Goal: Book appointment/travel/reservation

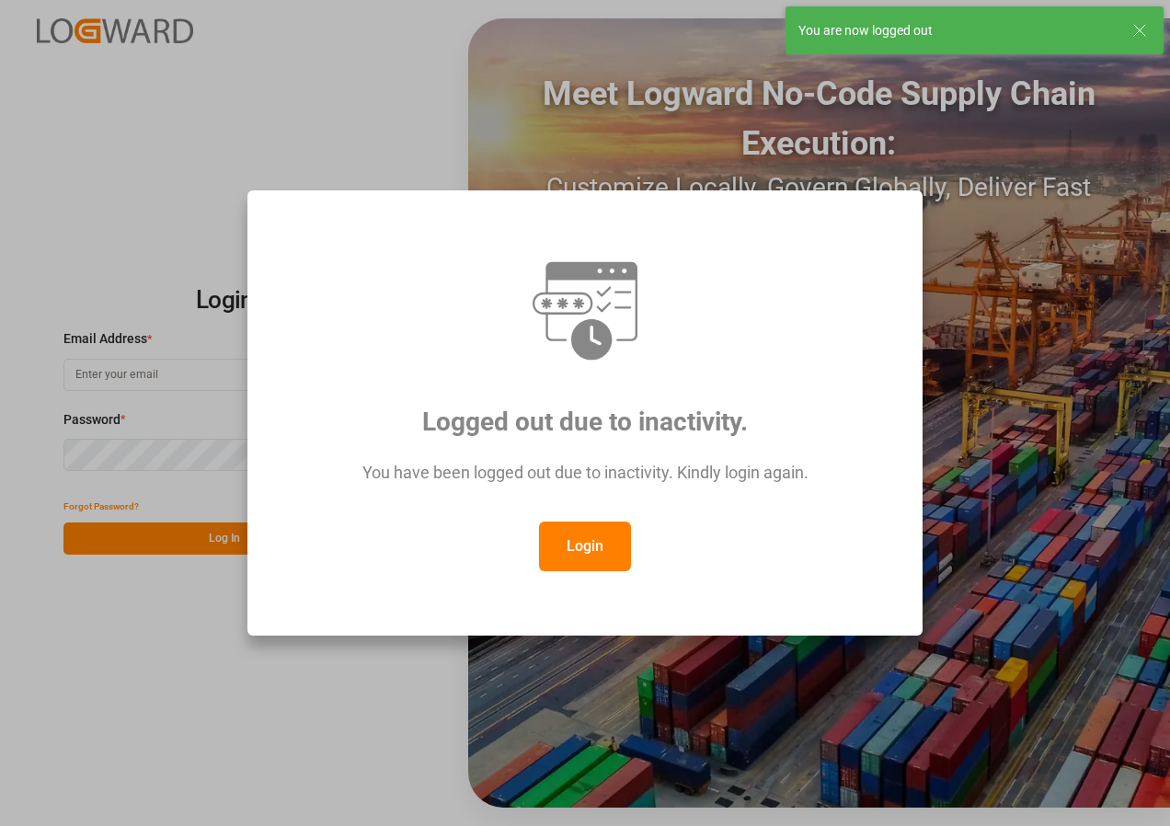
type input "[EMAIL_ADDRESS][DOMAIN_NAME]"
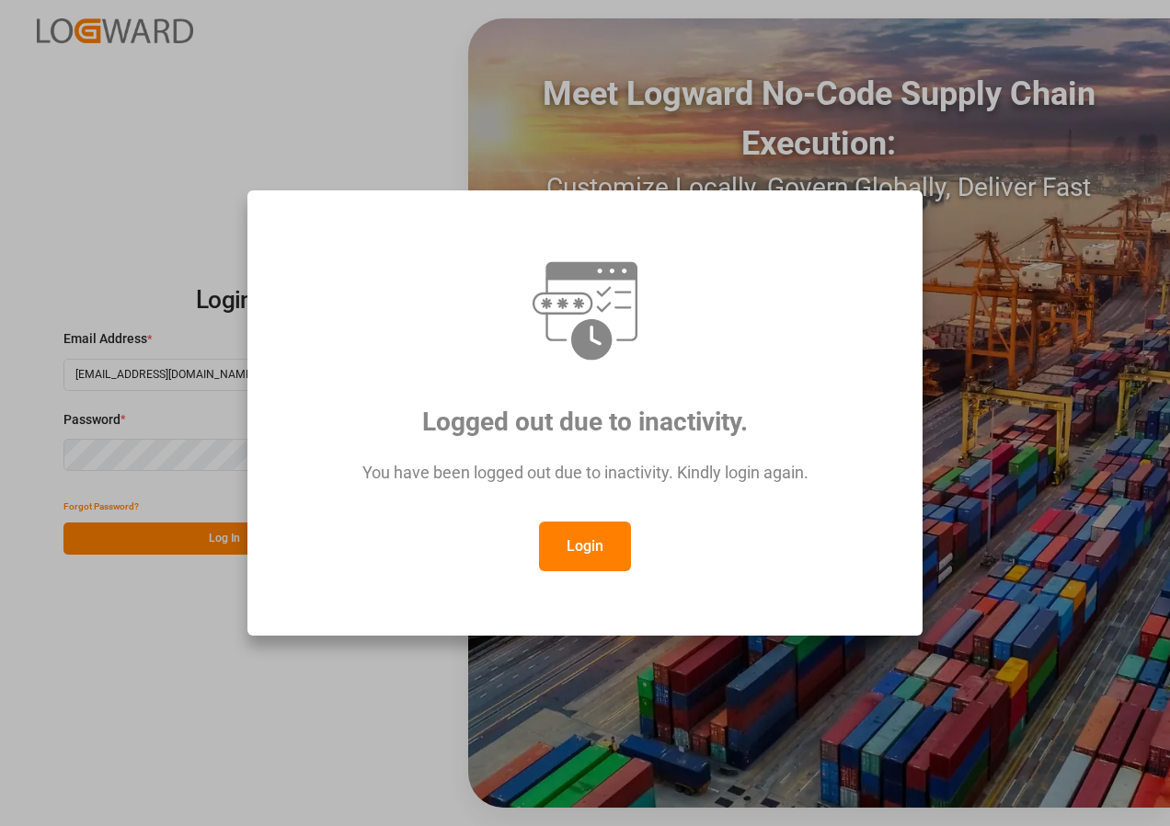
click at [575, 539] on button "Login" at bounding box center [585, 547] width 92 height 50
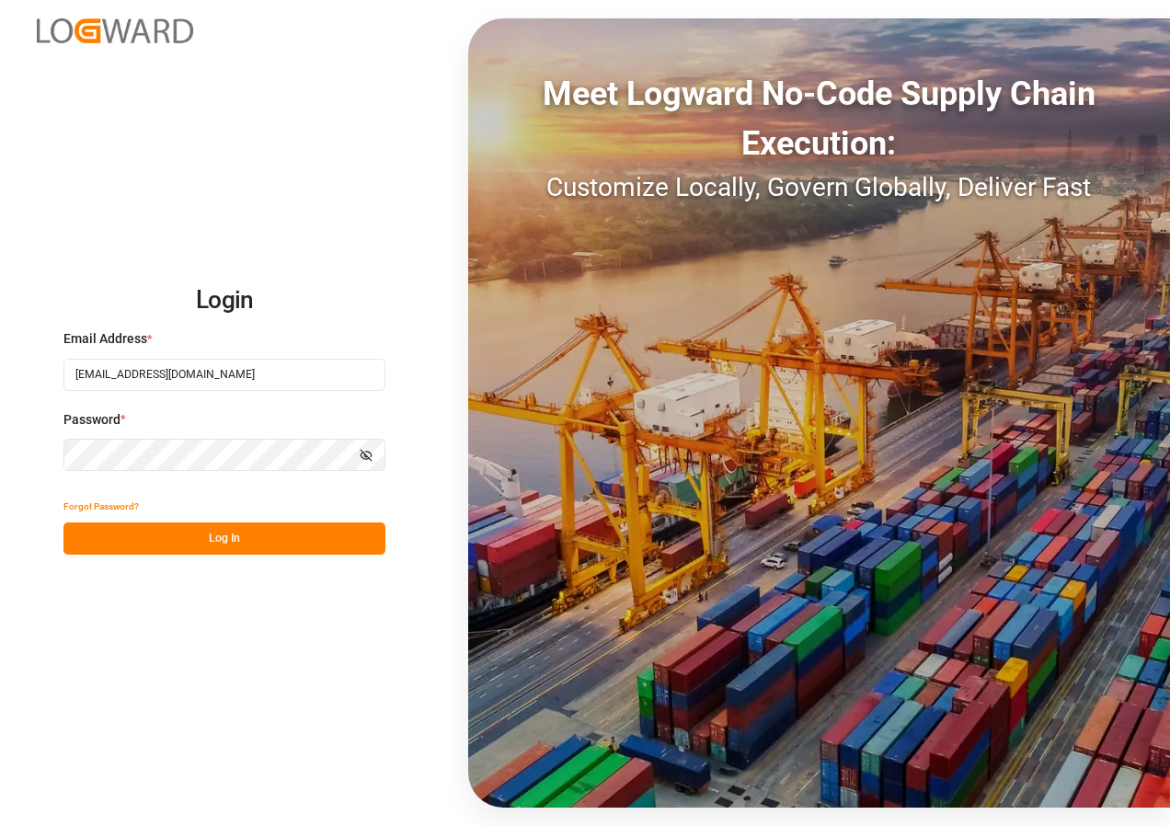
click at [267, 543] on button "Log In" at bounding box center [224, 539] width 322 height 32
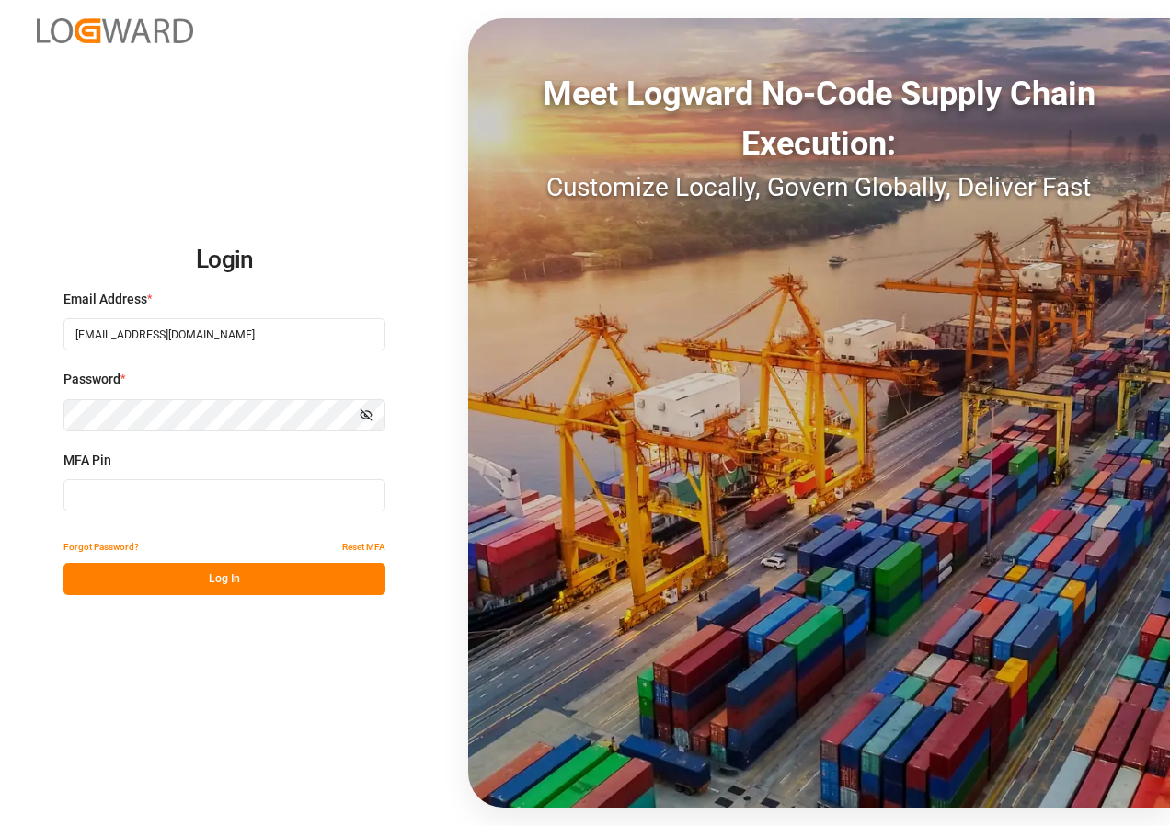
click at [243, 498] on input at bounding box center [224, 495] width 322 height 32
type input "222740"
click at [273, 584] on button "Log In" at bounding box center [224, 579] width 322 height 32
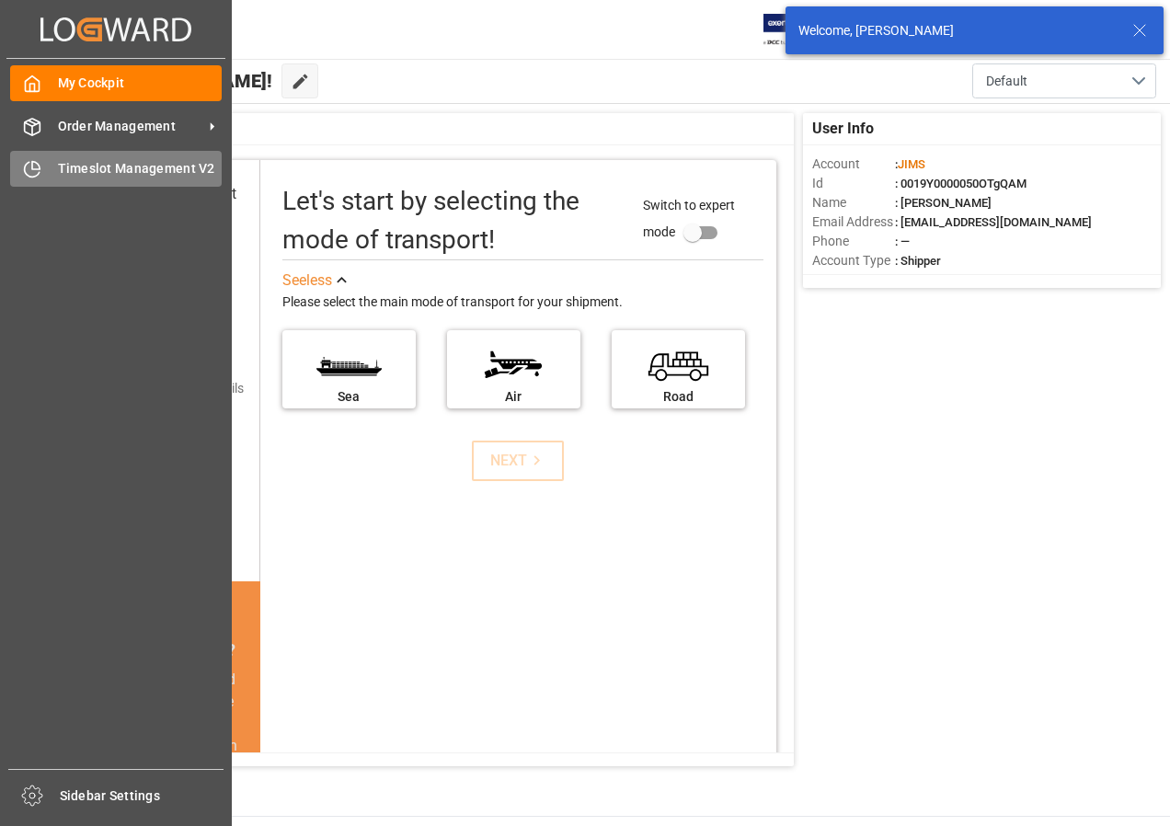
click at [84, 164] on span "Timeslot Management V2" at bounding box center [140, 168] width 165 height 19
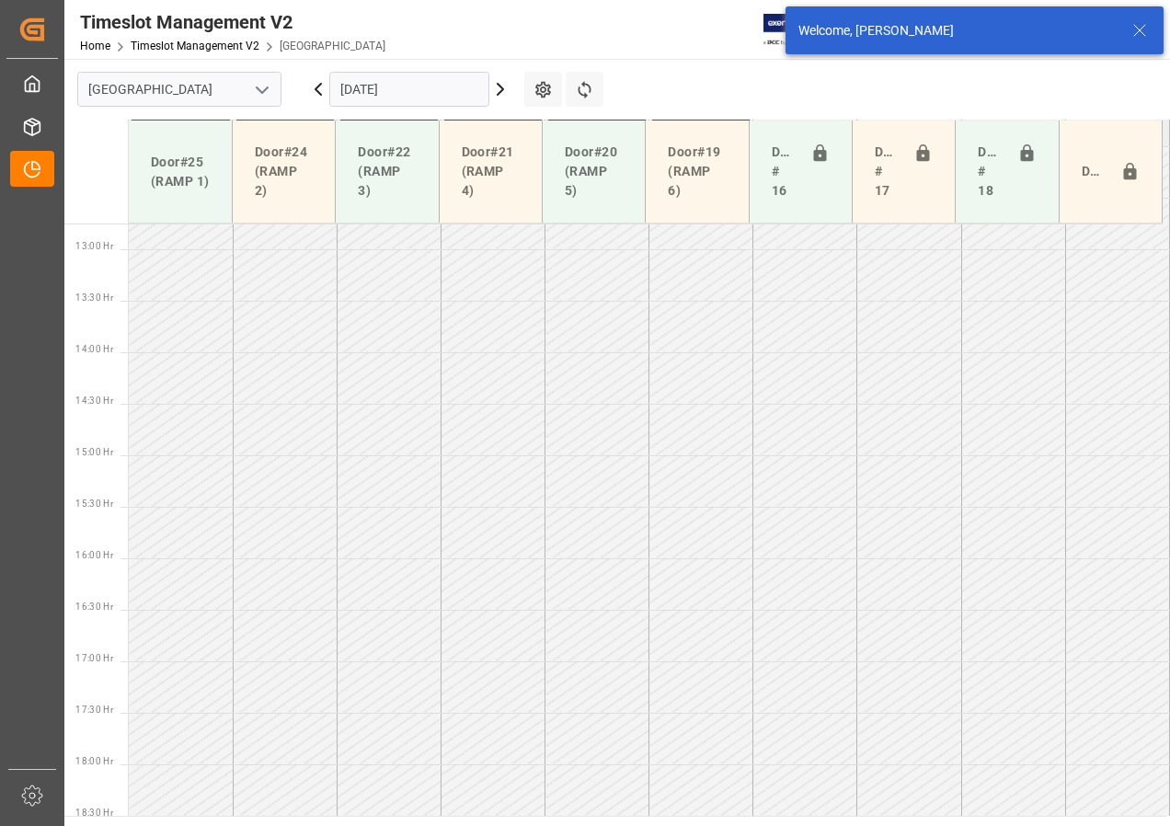
scroll to position [1305, 0]
click at [376, 97] on input "[DATE]" at bounding box center [409, 89] width 160 height 35
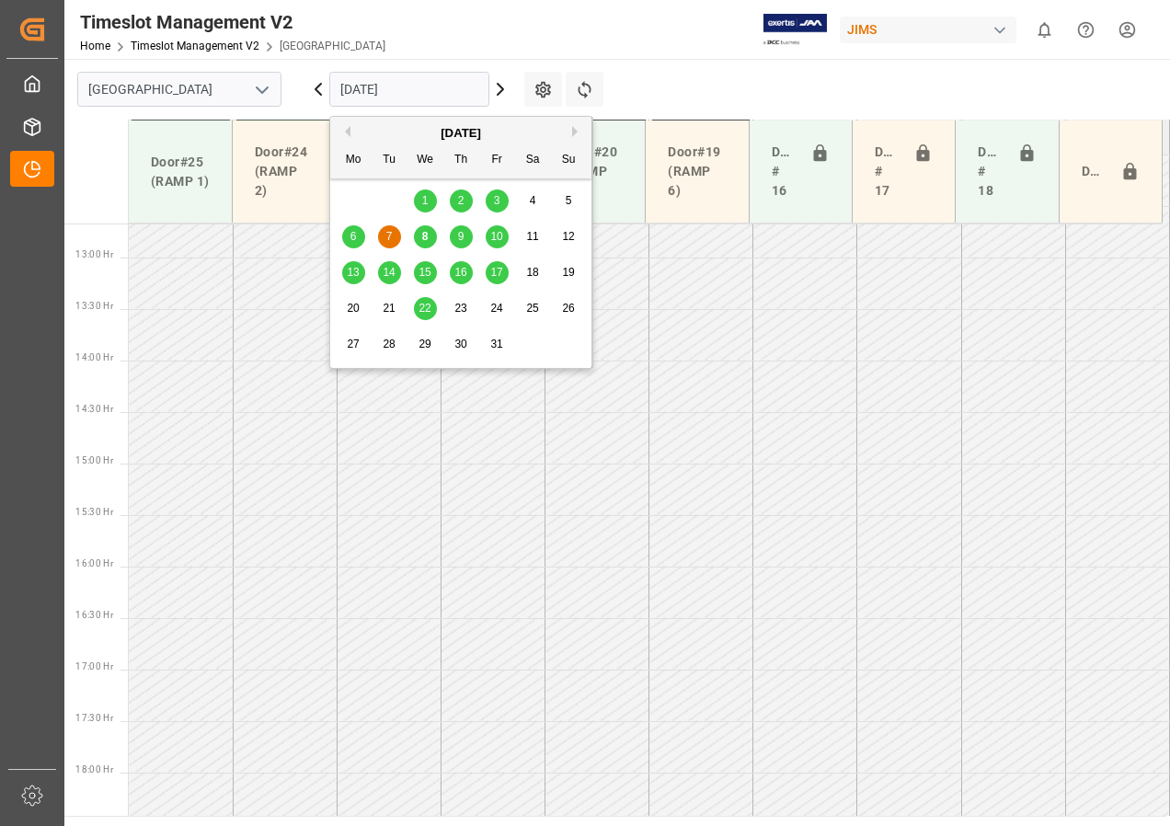
click at [423, 240] on span "8" at bounding box center [425, 236] width 6 height 13
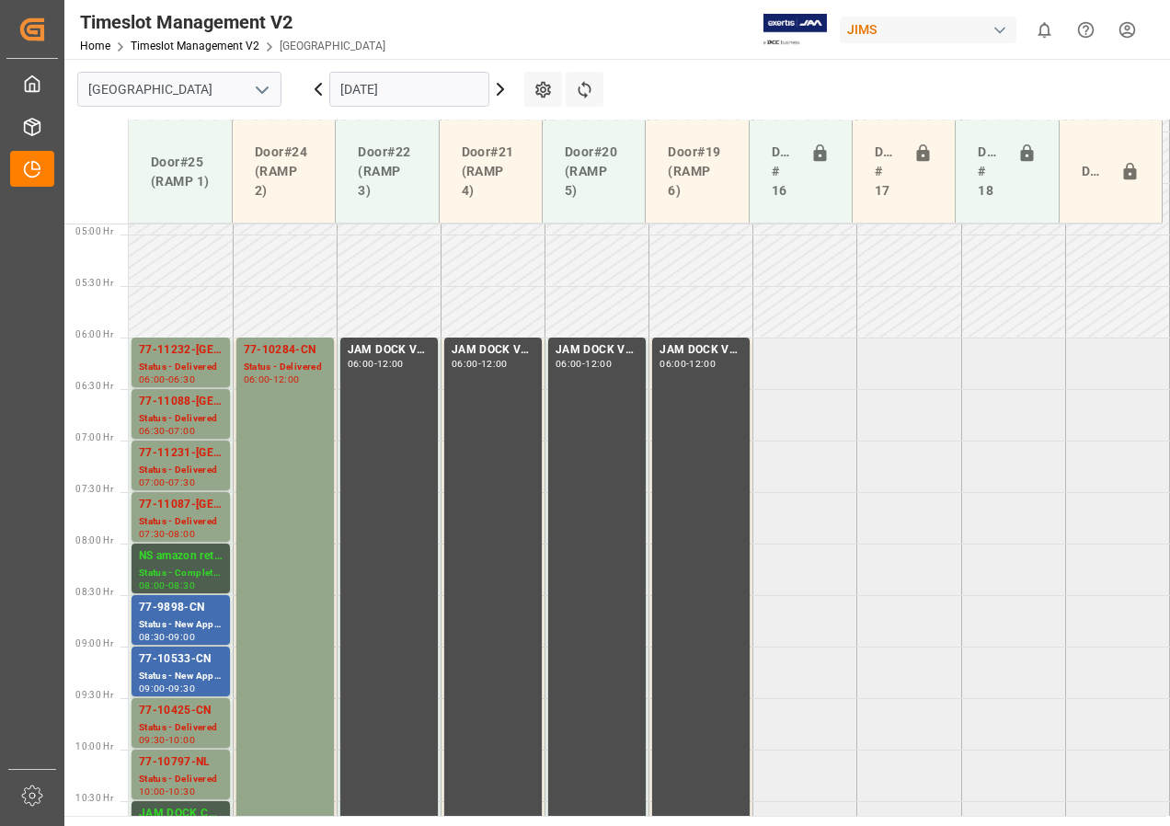
scroll to position [467, 0]
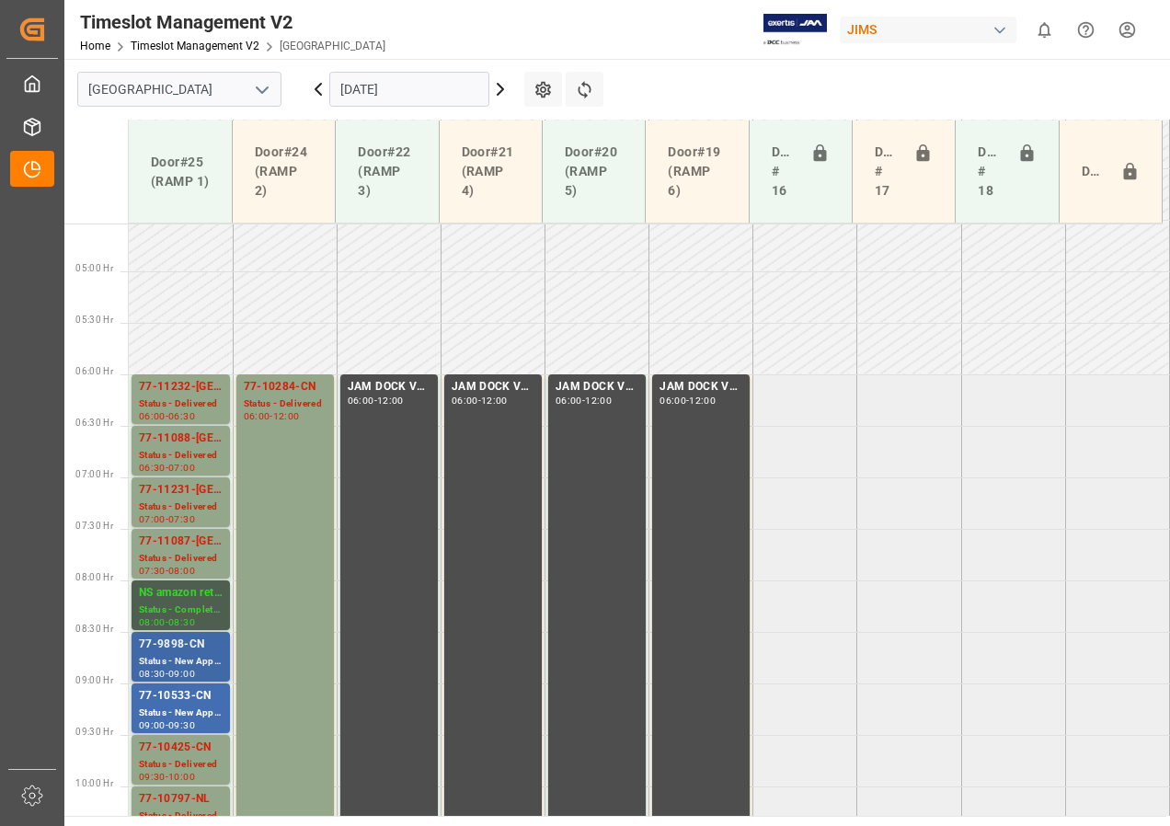
click at [206, 652] on div "77-9898-CN" at bounding box center [181, 645] width 84 height 18
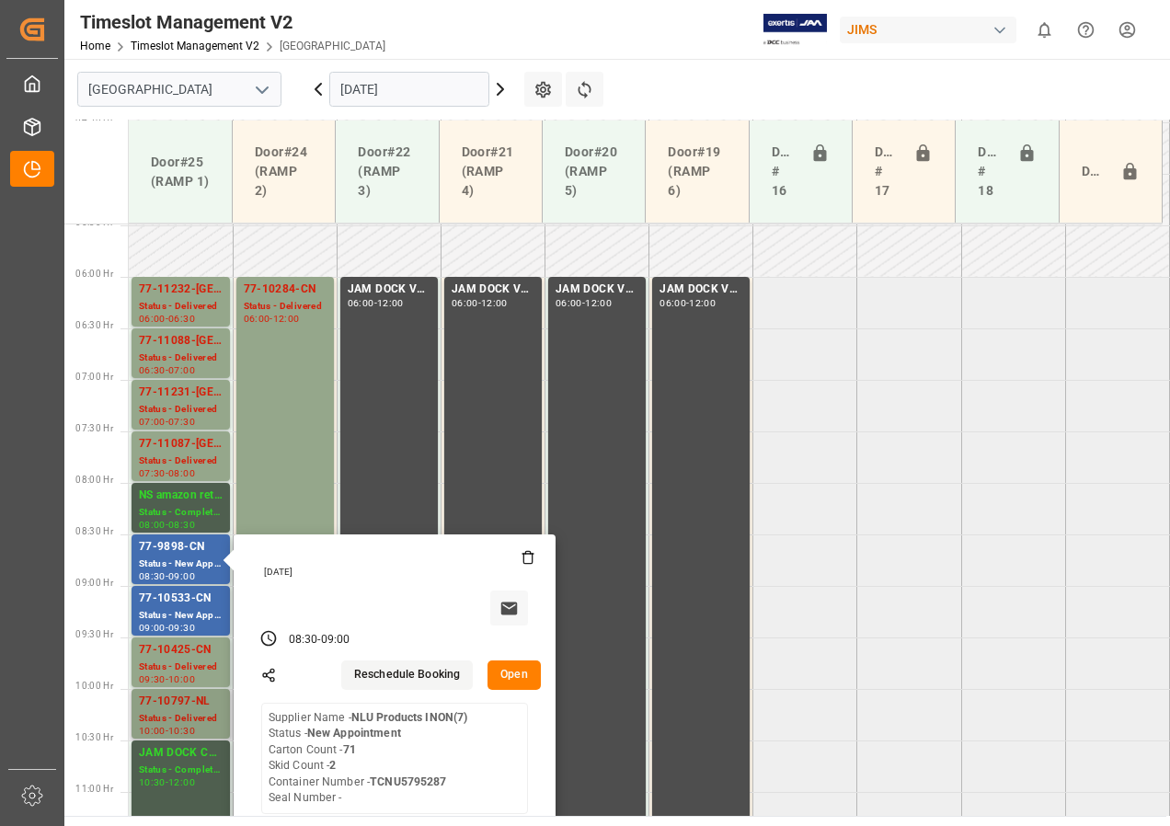
scroll to position [651, 0]
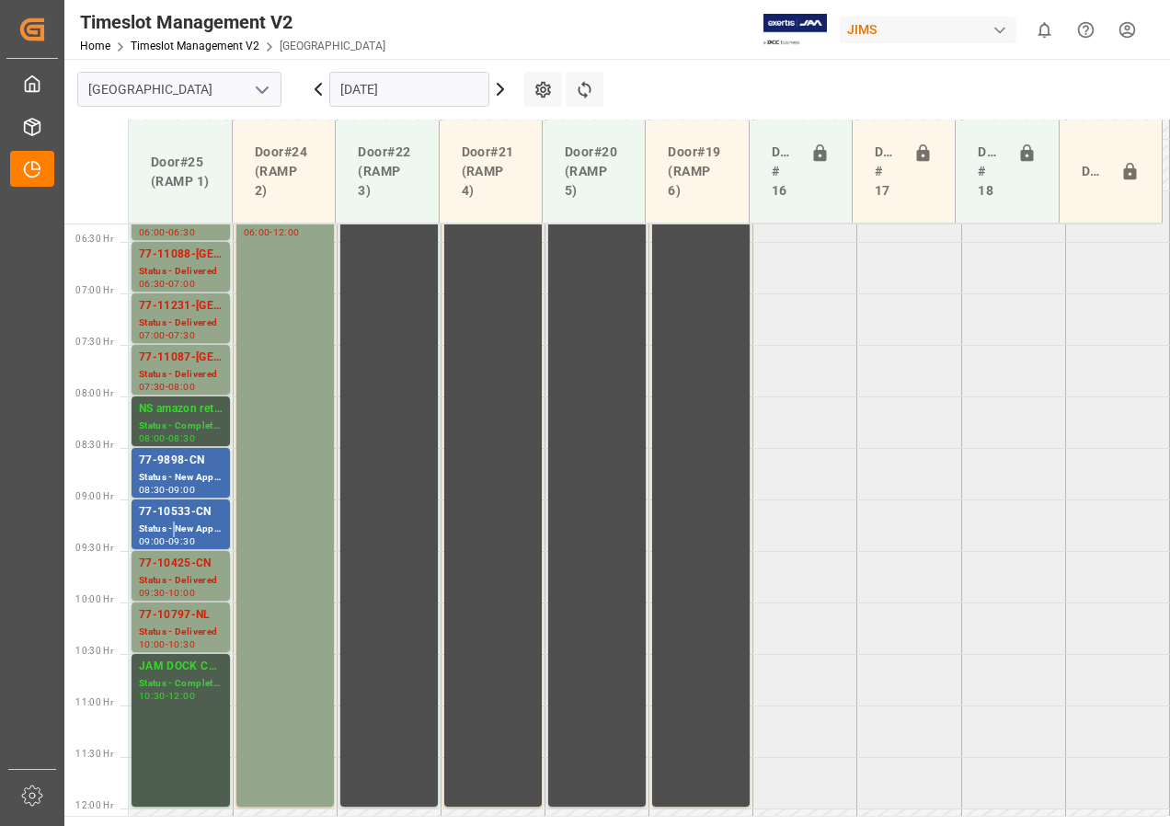
click at [174, 532] on div "Status - New Appointment" at bounding box center [181, 530] width 84 height 16
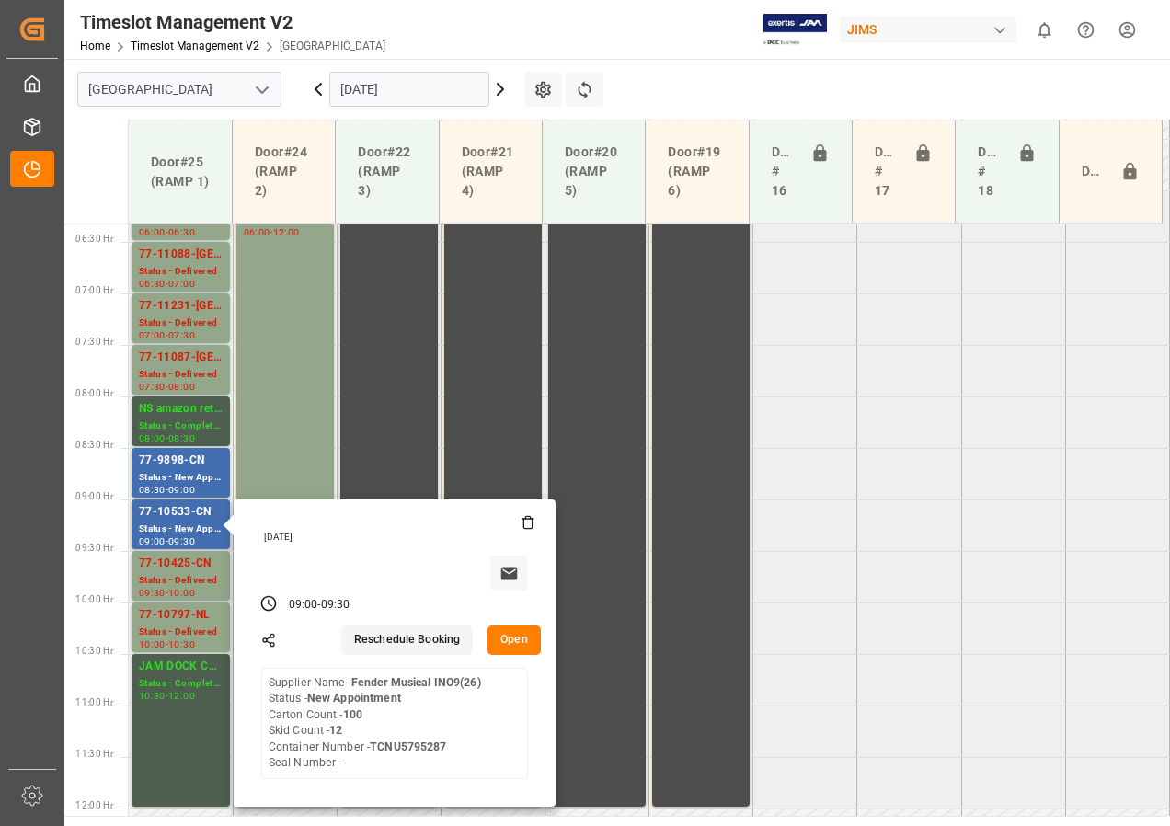
click at [515, 649] on button "Open" at bounding box center [514, 640] width 53 height 29
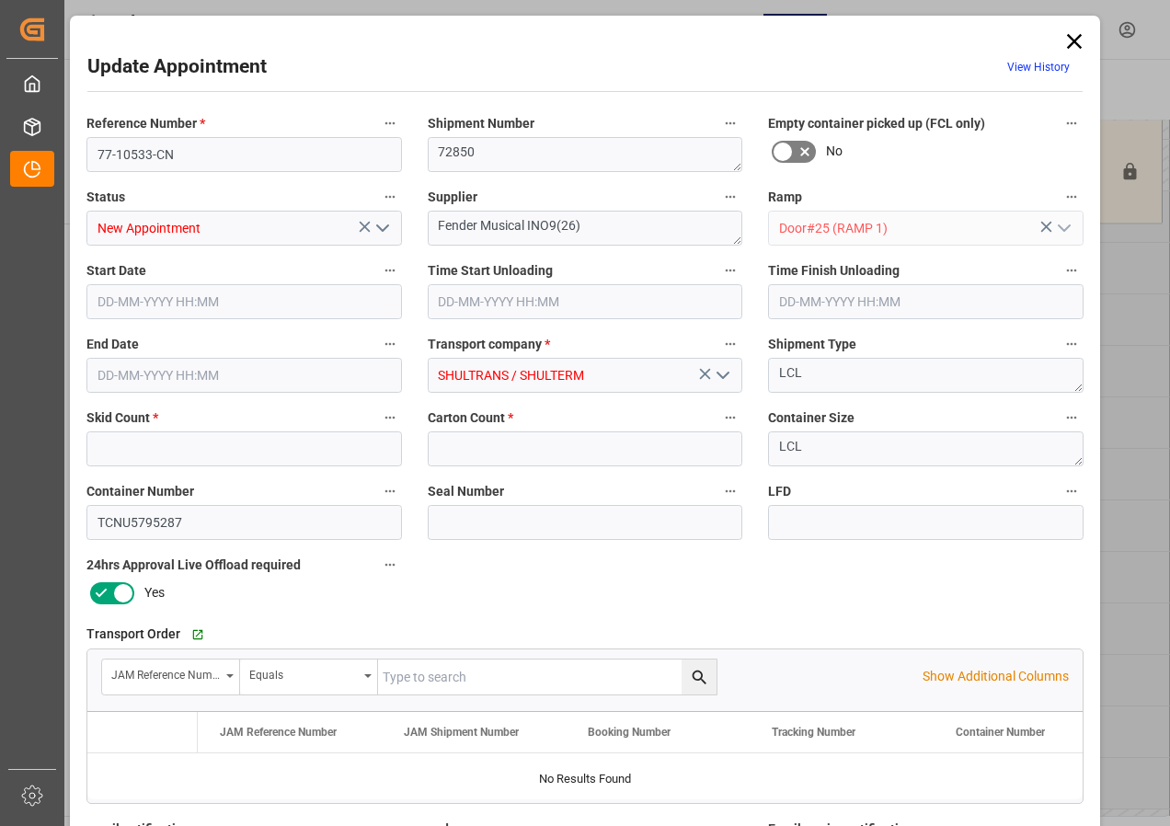
type input "12"
type input "100"
type input "[DATE] 09:00"
type input "[DATE] 09:30"
type input "[DATE] 12:59"
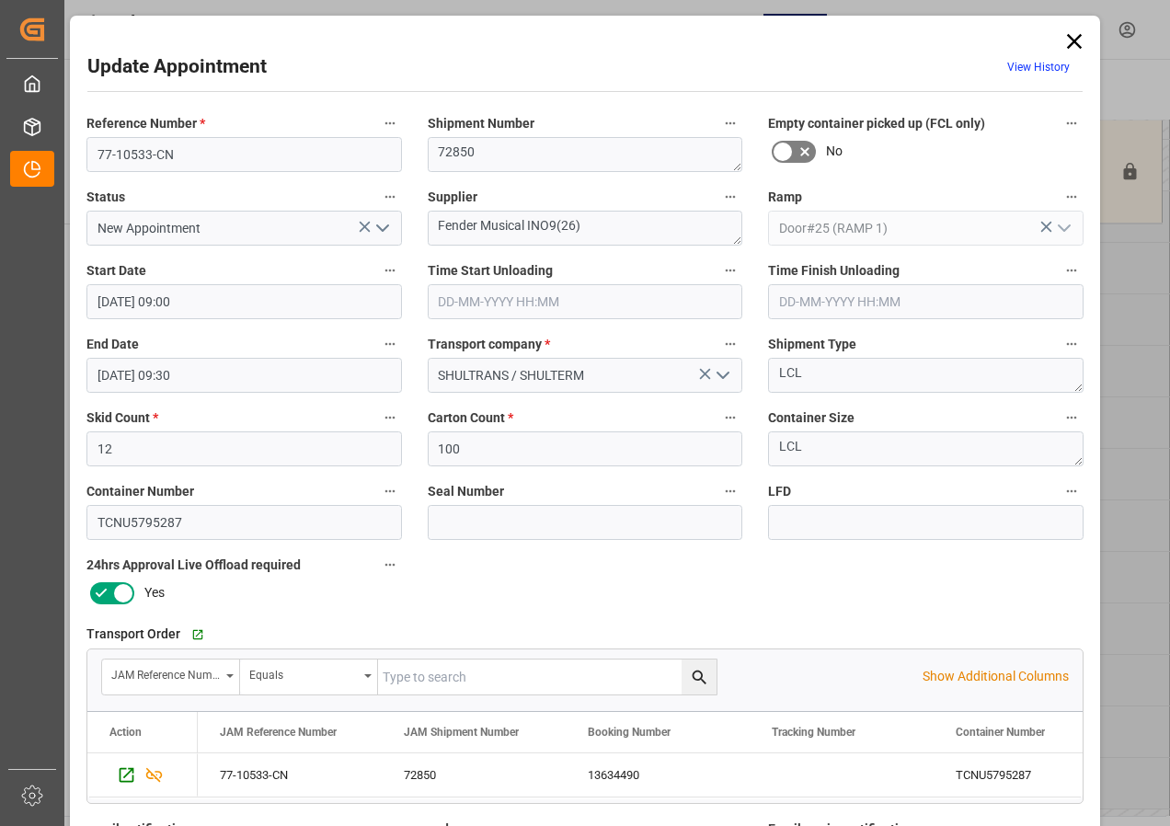
drag, startPoint x: 1065, startPoint y: 40, endPoint x: 1046, endPoint y: 39, distance: 19.3
click at [1065, 40] on icon at bounding box center [1075, 42] width 26 height 26
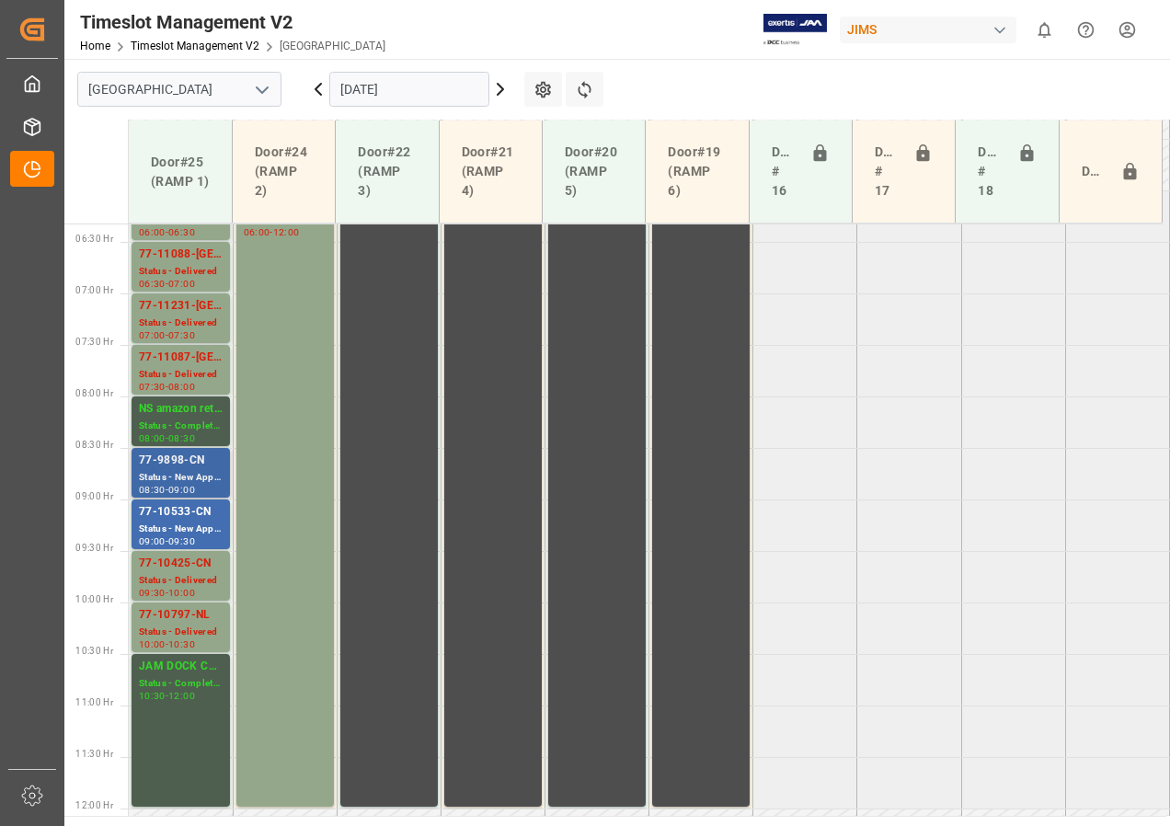
click at [172, 479] on div "Status - New Appointment" at bounding box center [181, 478] width 84 height 16
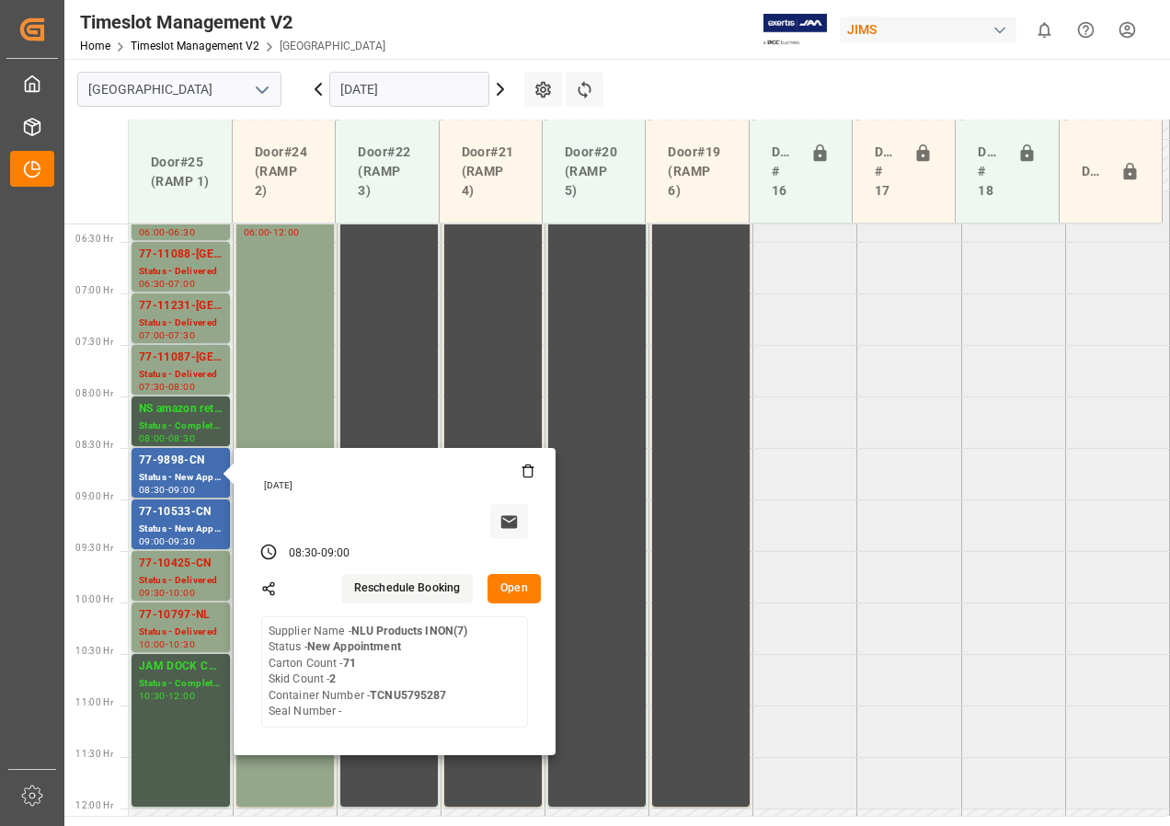
click at [500, 597] on button "Open" at bounding box center [514, 588] width 53 height 29
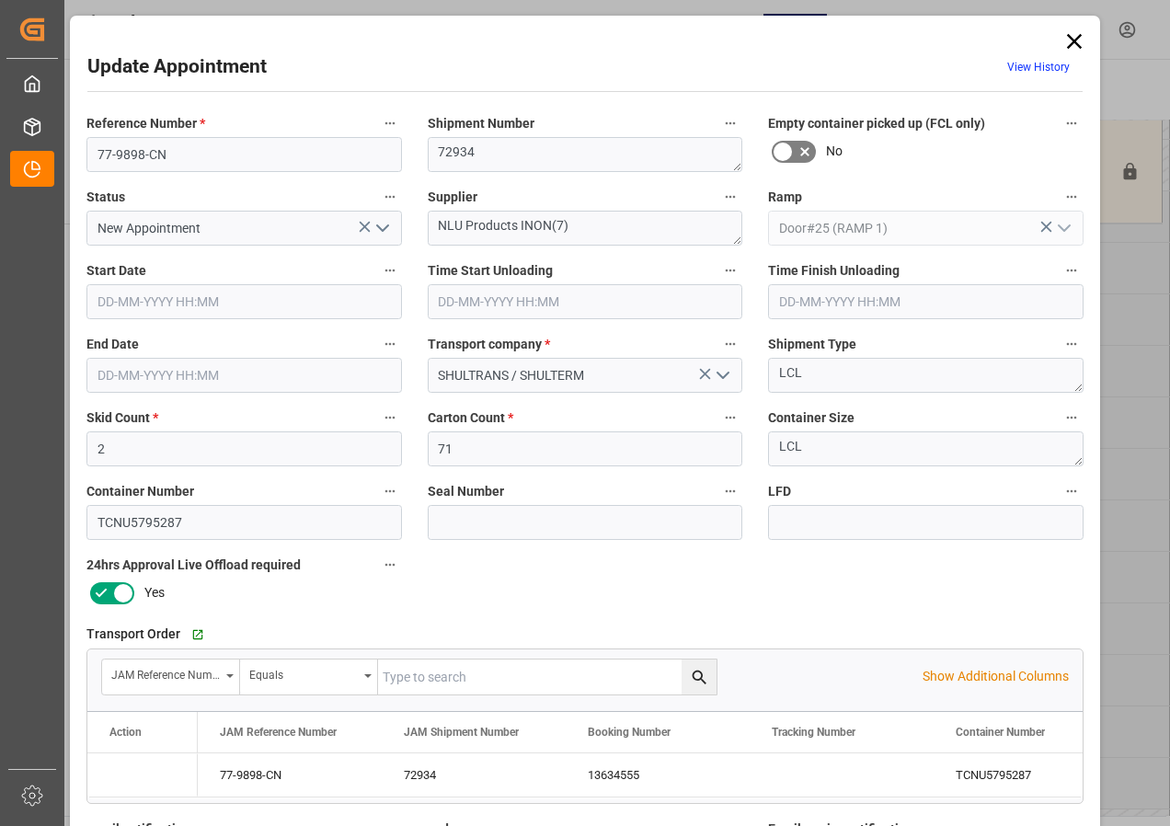
type input "[DATE] 08:30"
type input "[DATE] 09:00"
type input "[DATE] 12:58"
click at [1073, 38] on icon at bounding box center [1075, 42] width 26 height 26
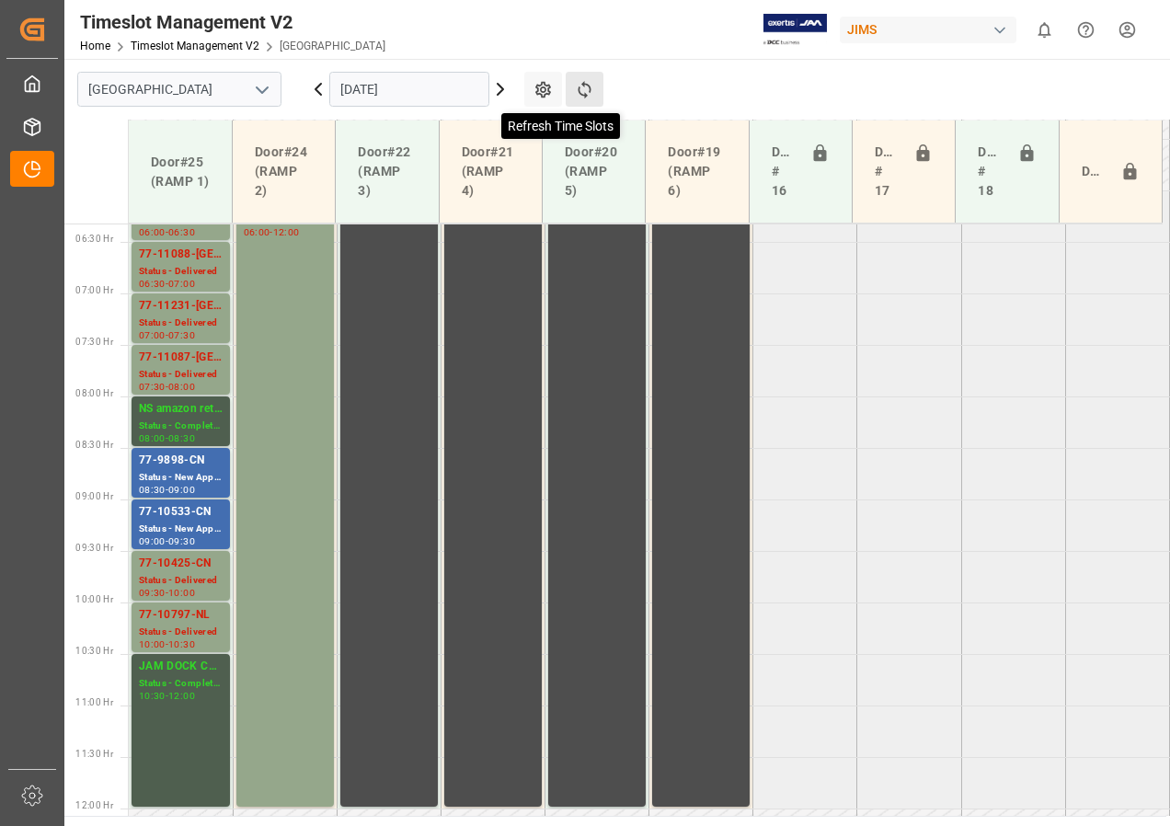
click at [585, 84] on icon at bounding box center [584, 89] width 13 height 17
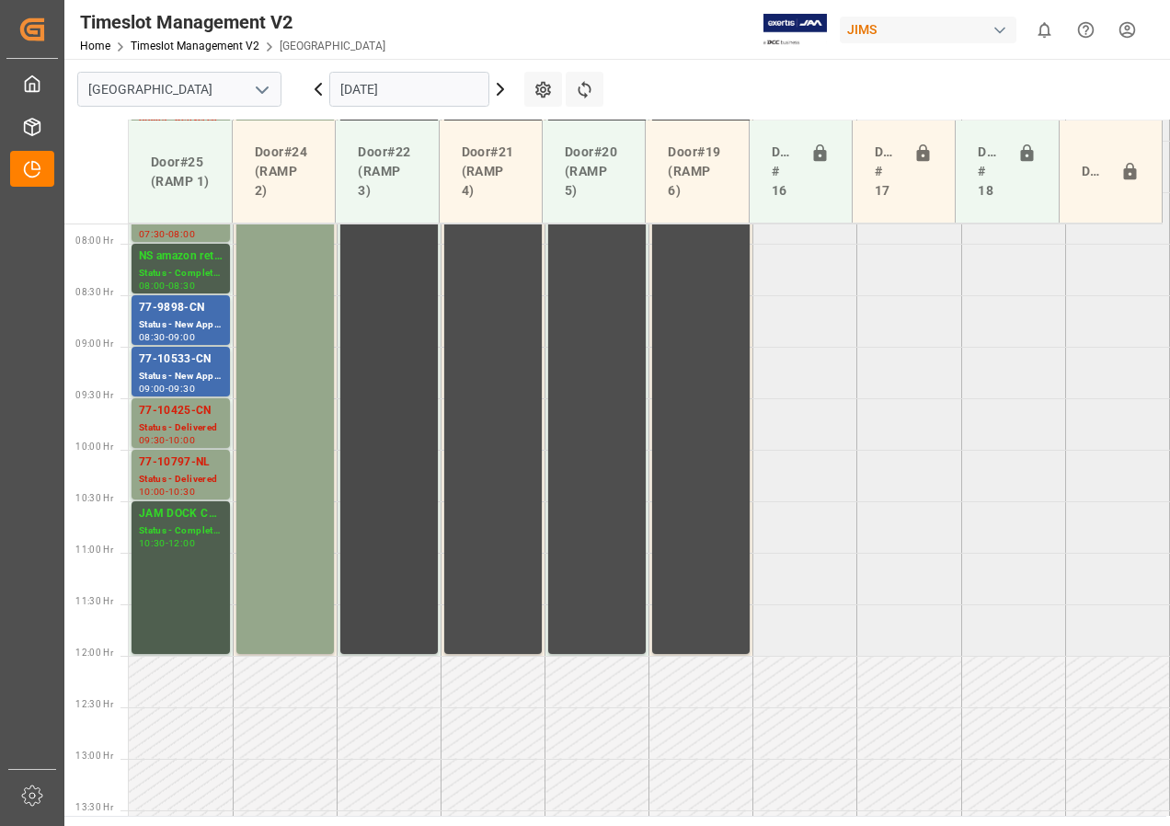
scroll to position [604, 0]
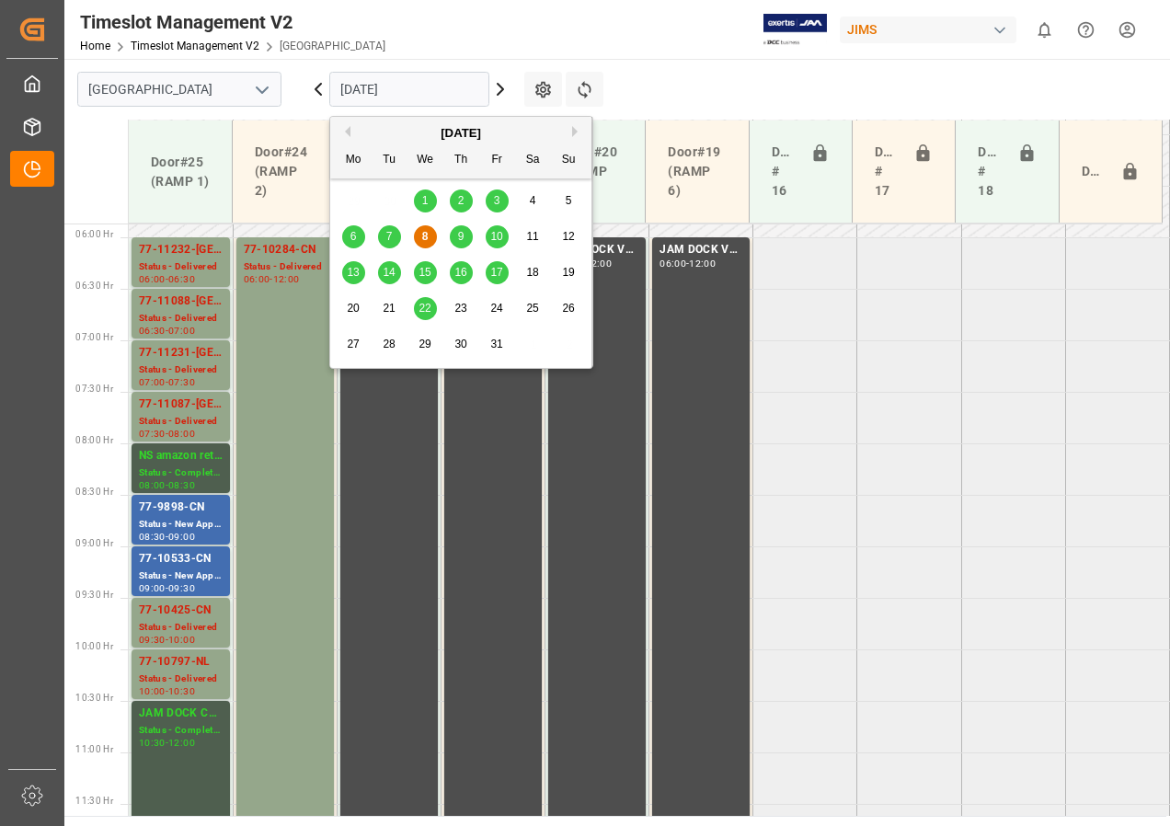
click at [352, 92] on input "[DATE]" at bounding box center [409, 89] width 160 height 35
click at [460, 237] on span "9" at bounding box center [461, 236] width 6 height 13
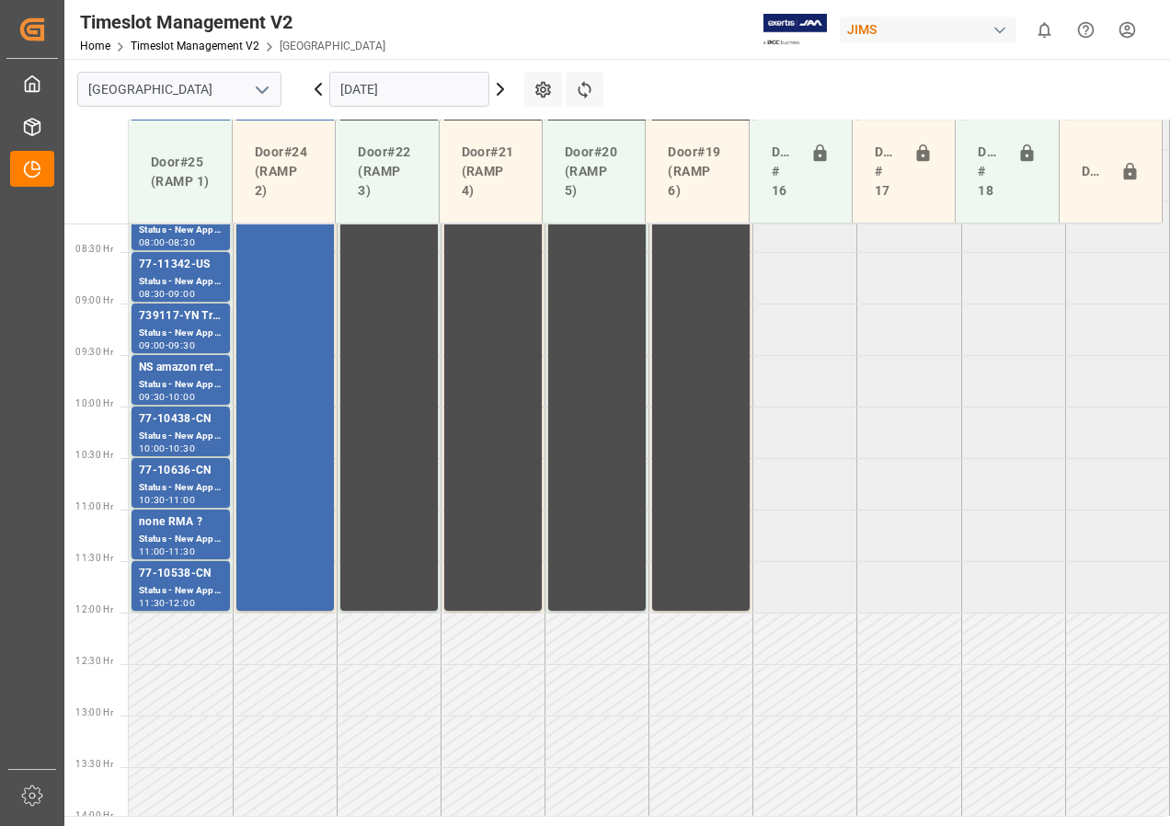
scroll to position [788, 0]
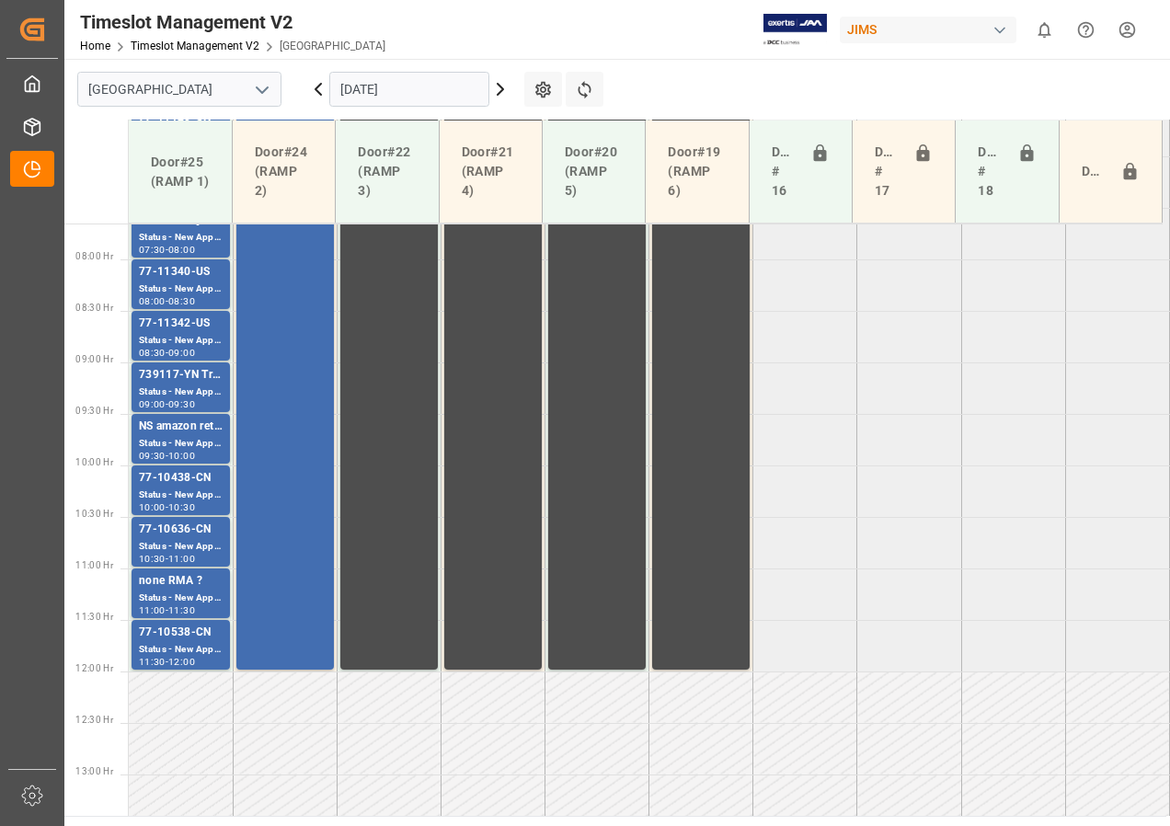
click at [422, 92] on input "[DATE]" at bounding box center [409, 89] width 160 height 35
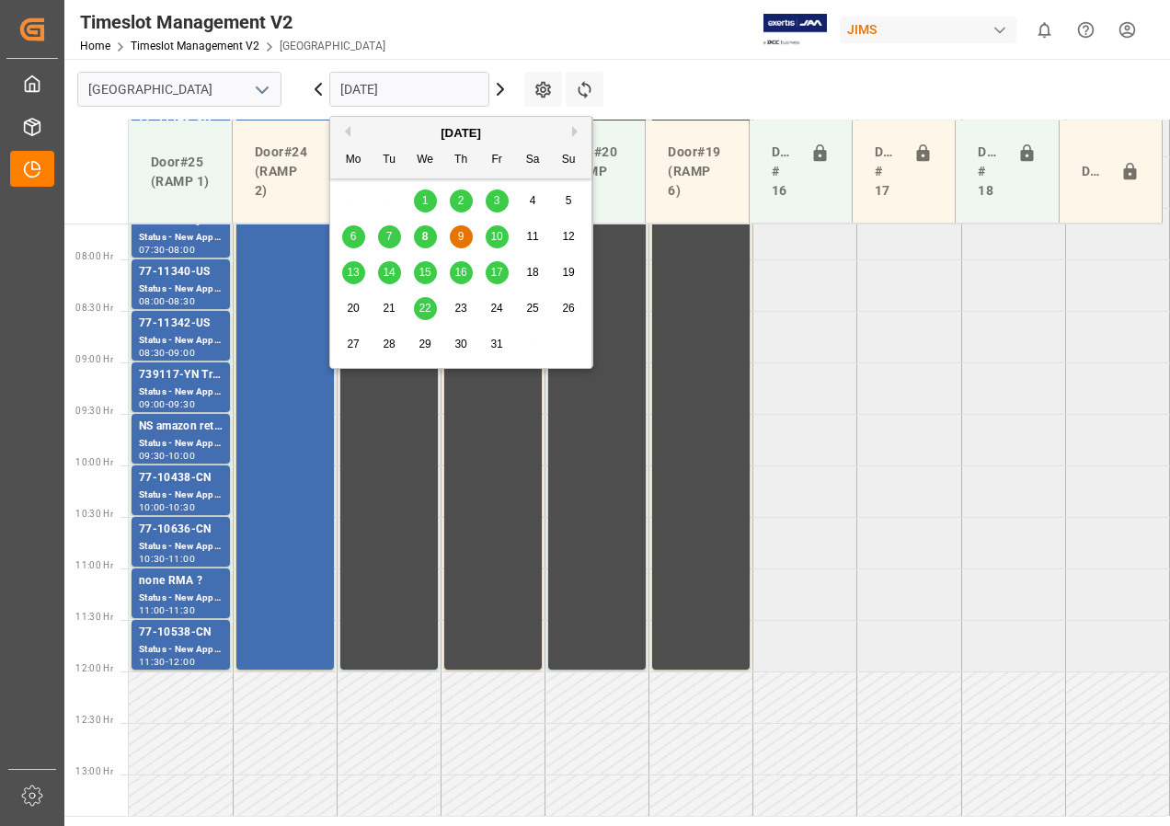
click at [492, 231] on span "10" at bounding box center [496, 236] width 12 height 13
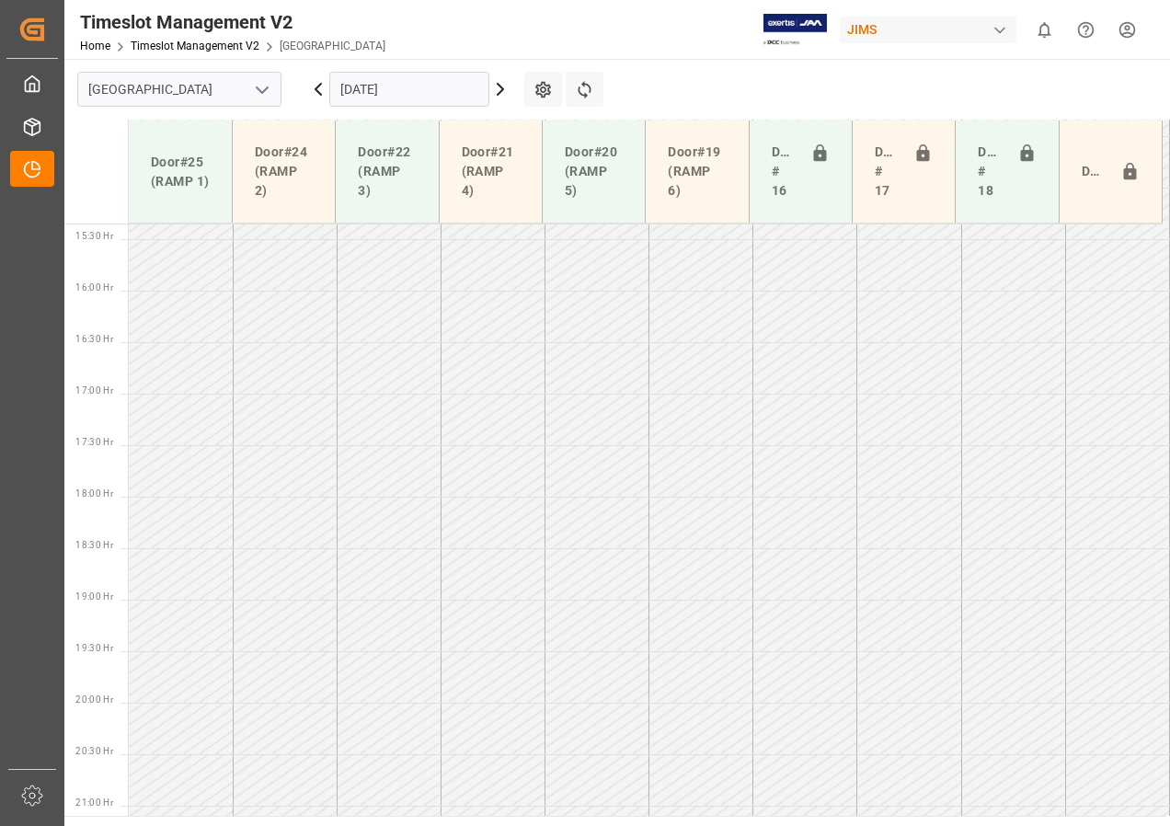
scroll to position [1536, 0]
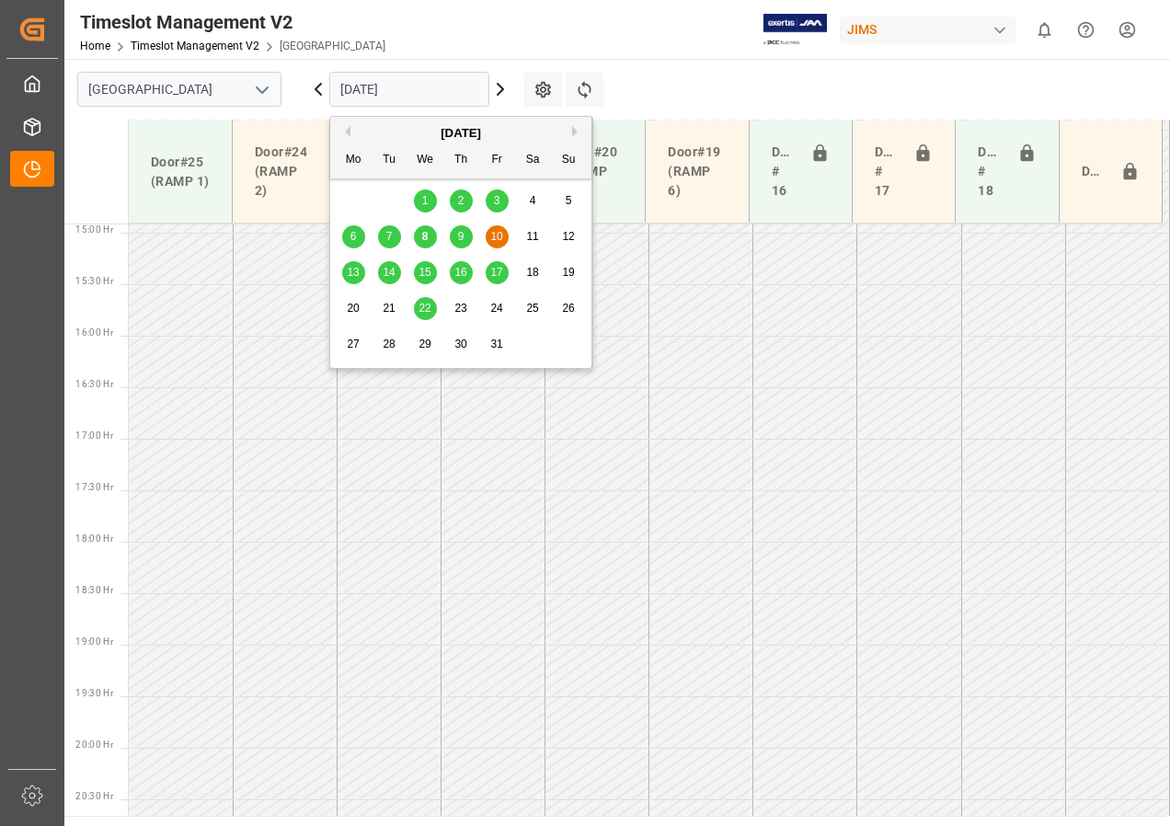
click at [355, 87] on input "[DATE]" at bounding box center [409, 89] width 160 height 35
click at [354, 271] on span "13" at bounding box center [353, 272] width 12 height 13
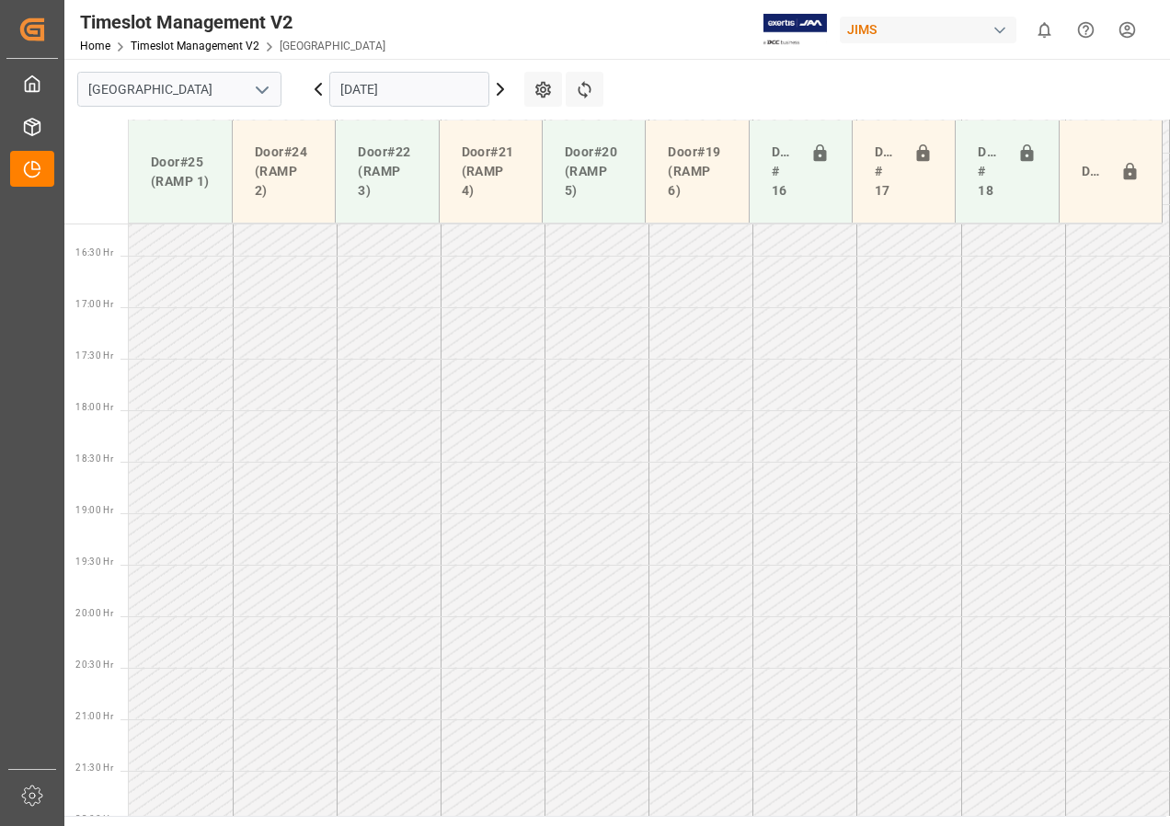
scroll to position [1423, 0]
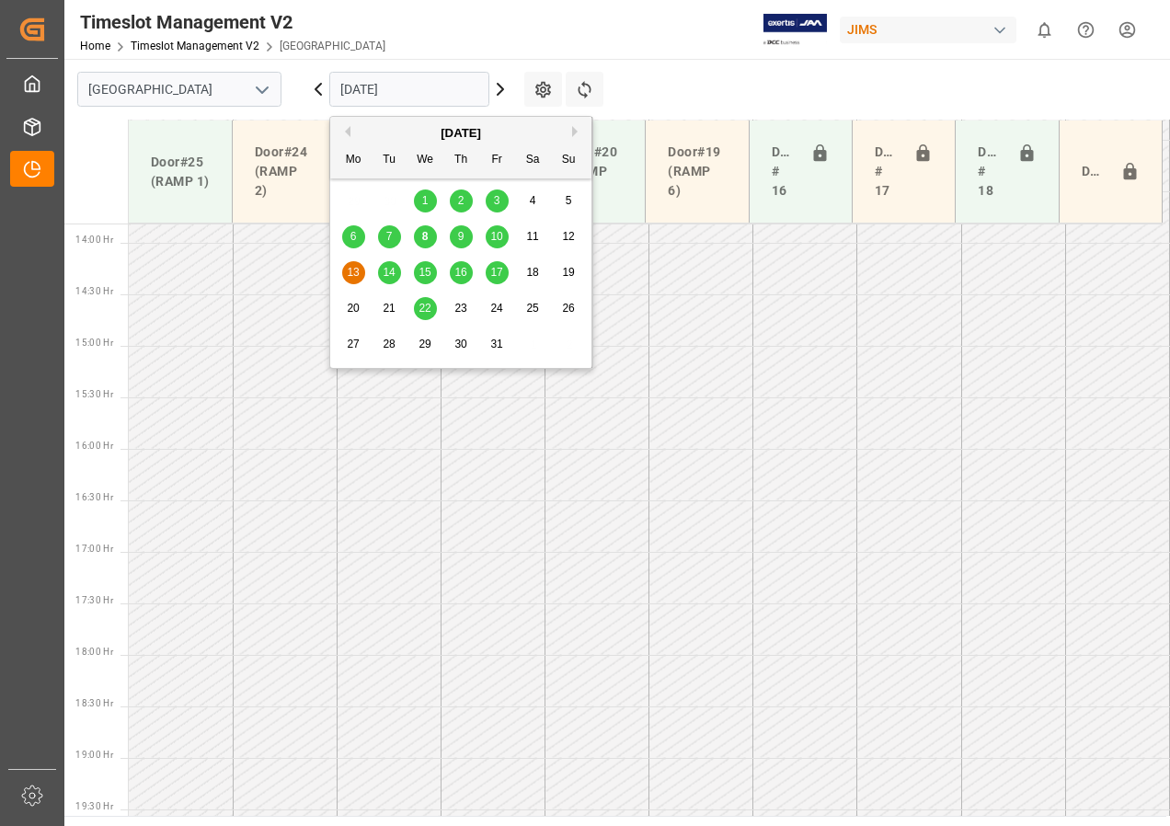
click at [353, 94] on input "[DATE]" at bounding box center [409, 89] width 160 height 35
click at [395, 275] on span "14" at bounding box center [389, 272] width 12 height 13
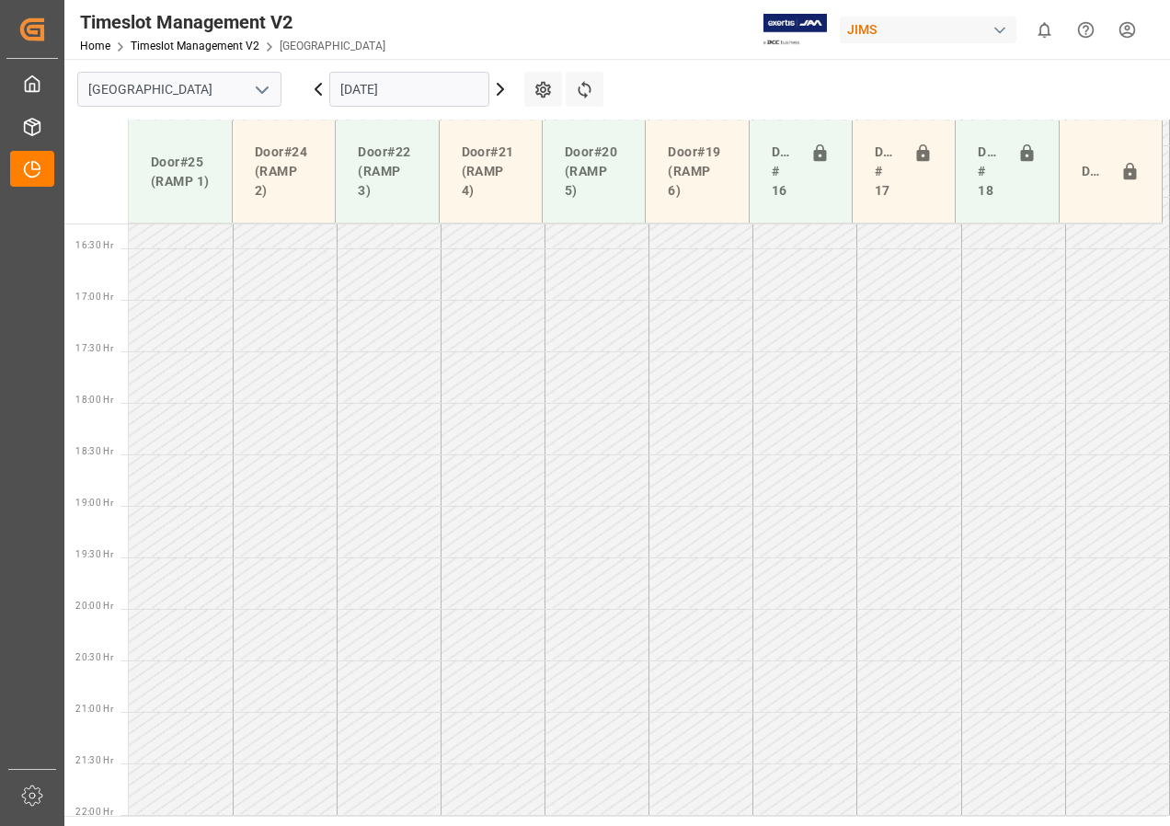
scroll to position [1253, 0]
click at [374, 94] on input "[DATE]" at bounding box center [409, 89] width 160 height 35
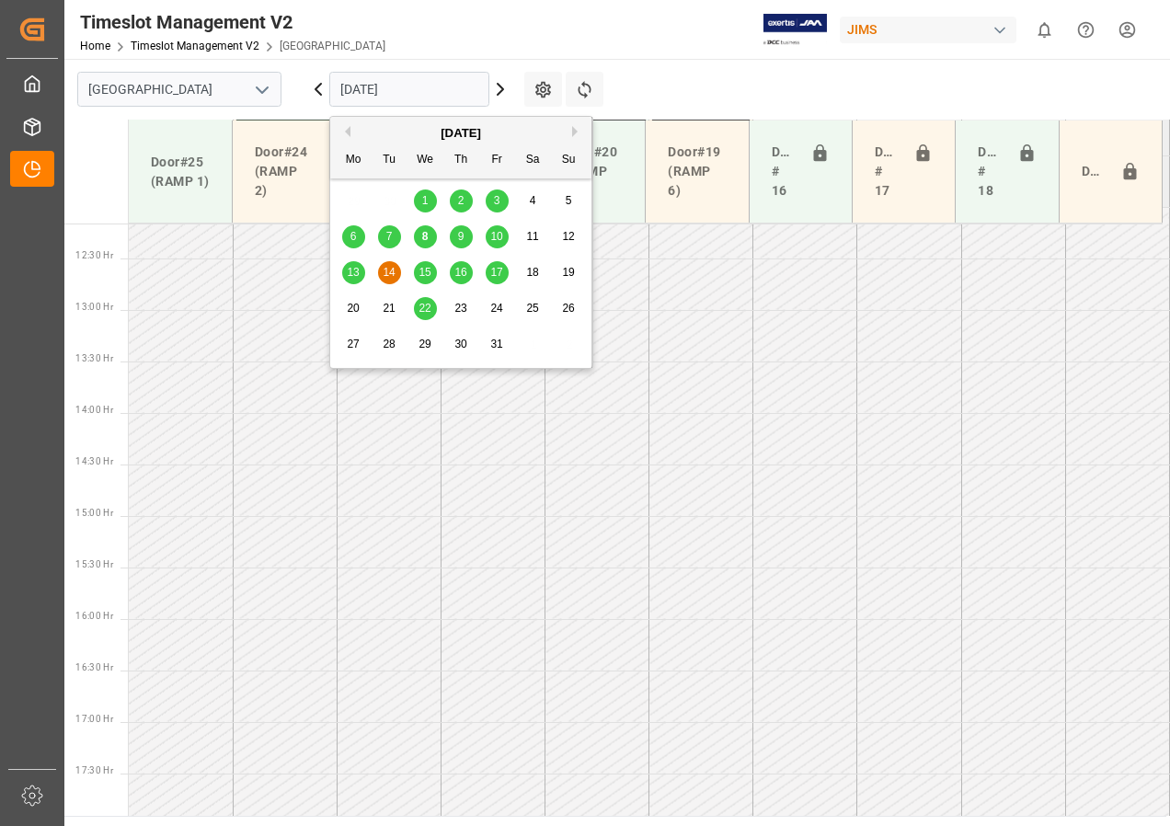
click at [423, 270] on span "15" at bounding box center [425, 272] width 12 height 13
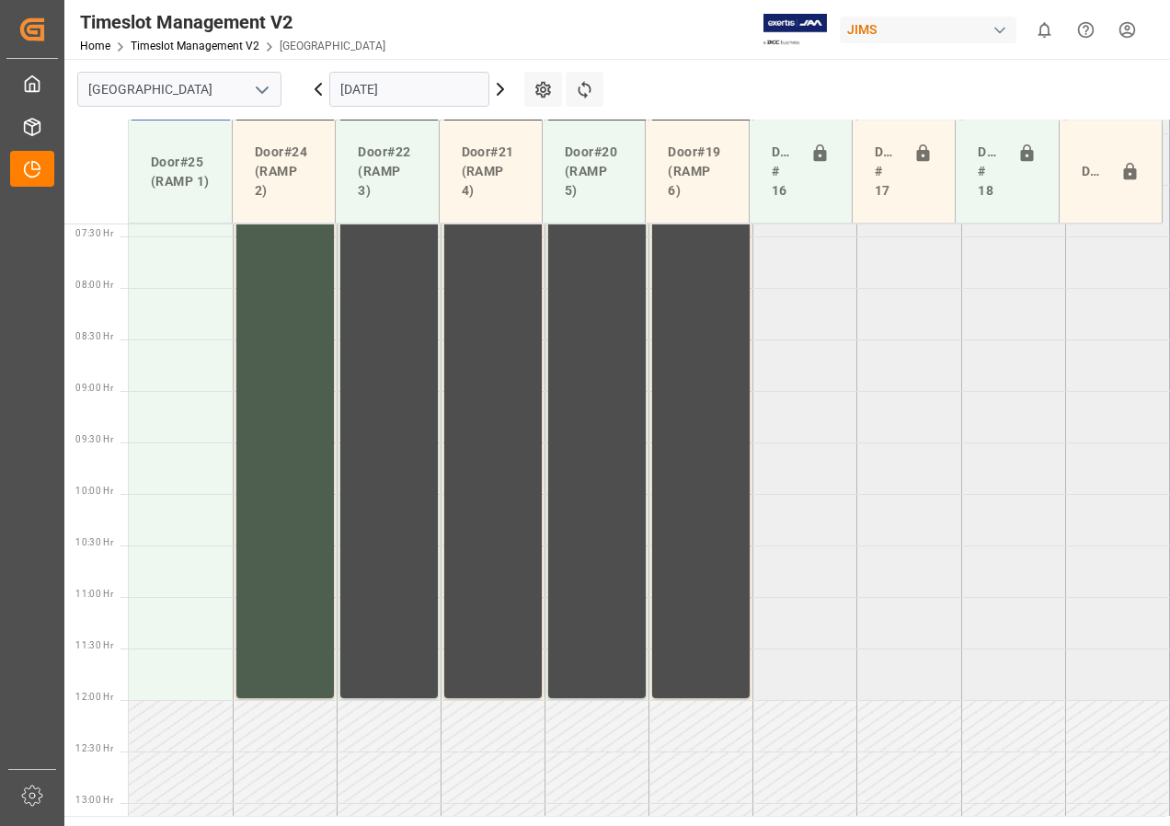
scroll to position [725, 0]
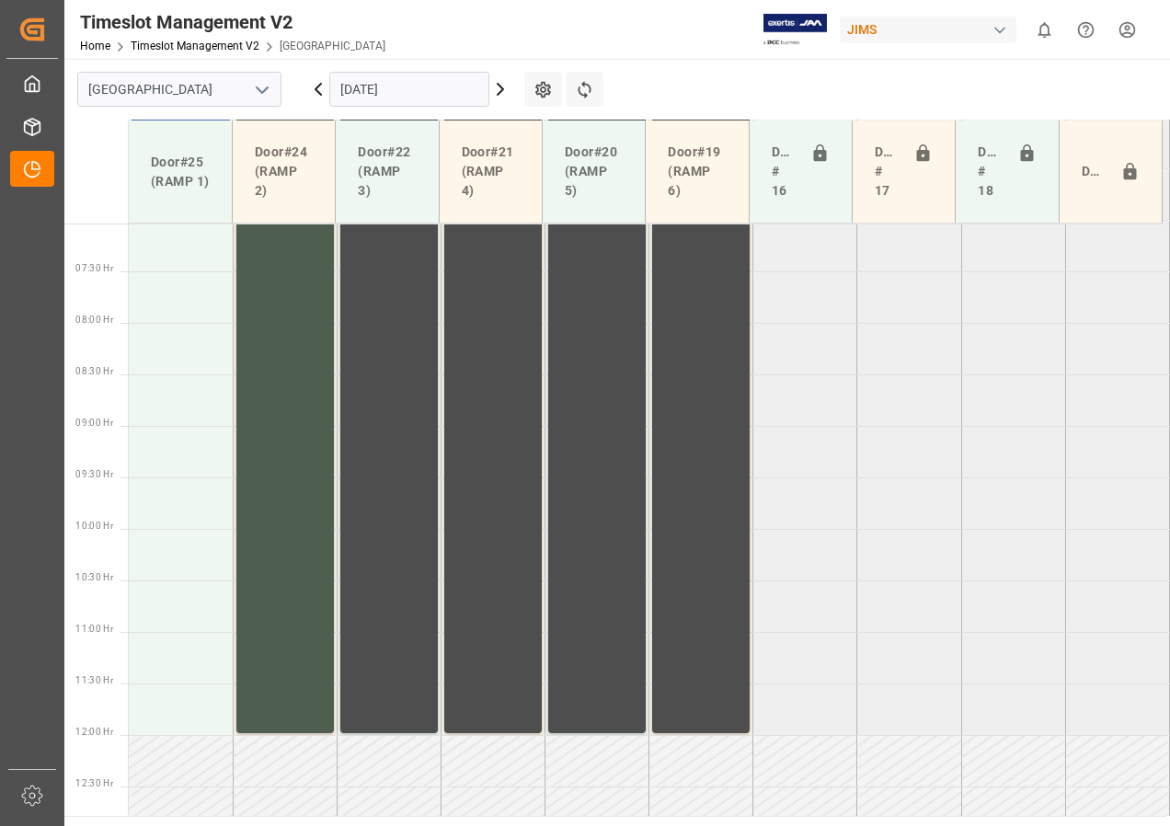
click at [378, 94] on input "[DATE]" at bounding box center [409, 89] width 160 height 35
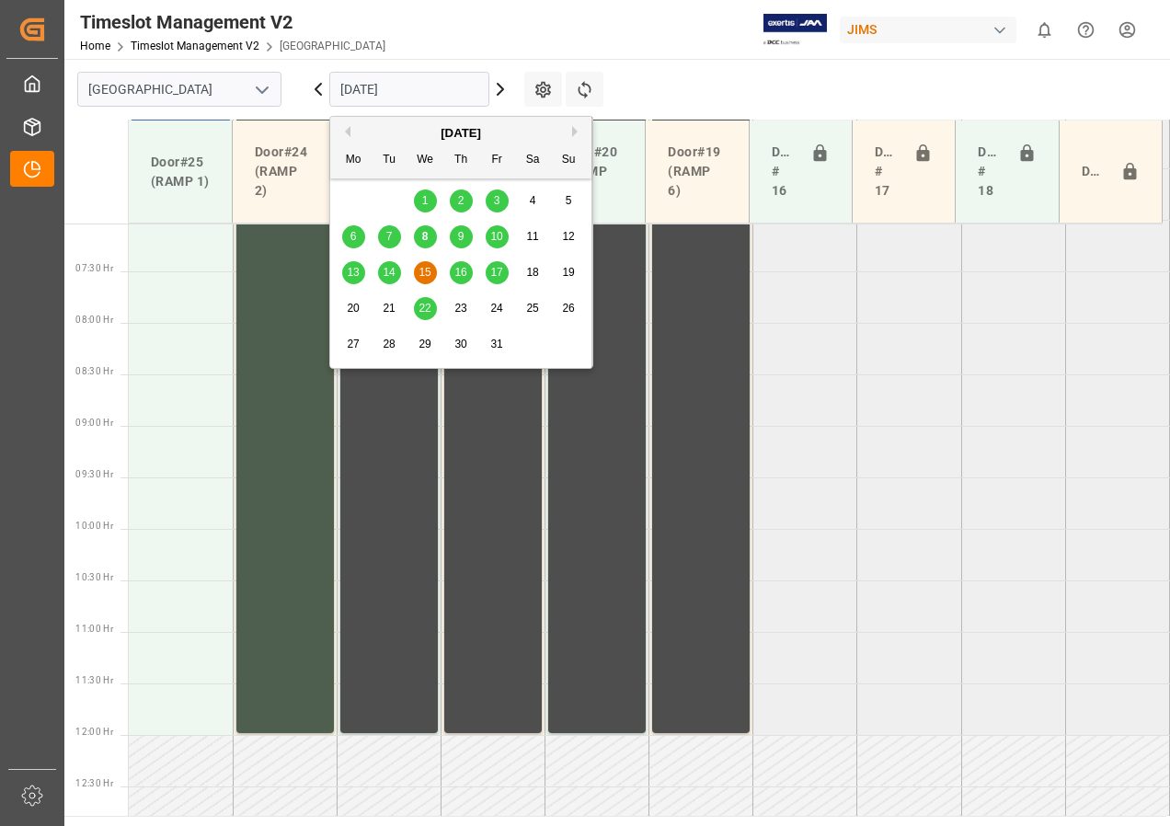
click at [461, 268] on span "16" at bounding box center [460, 272] width 12 height 13
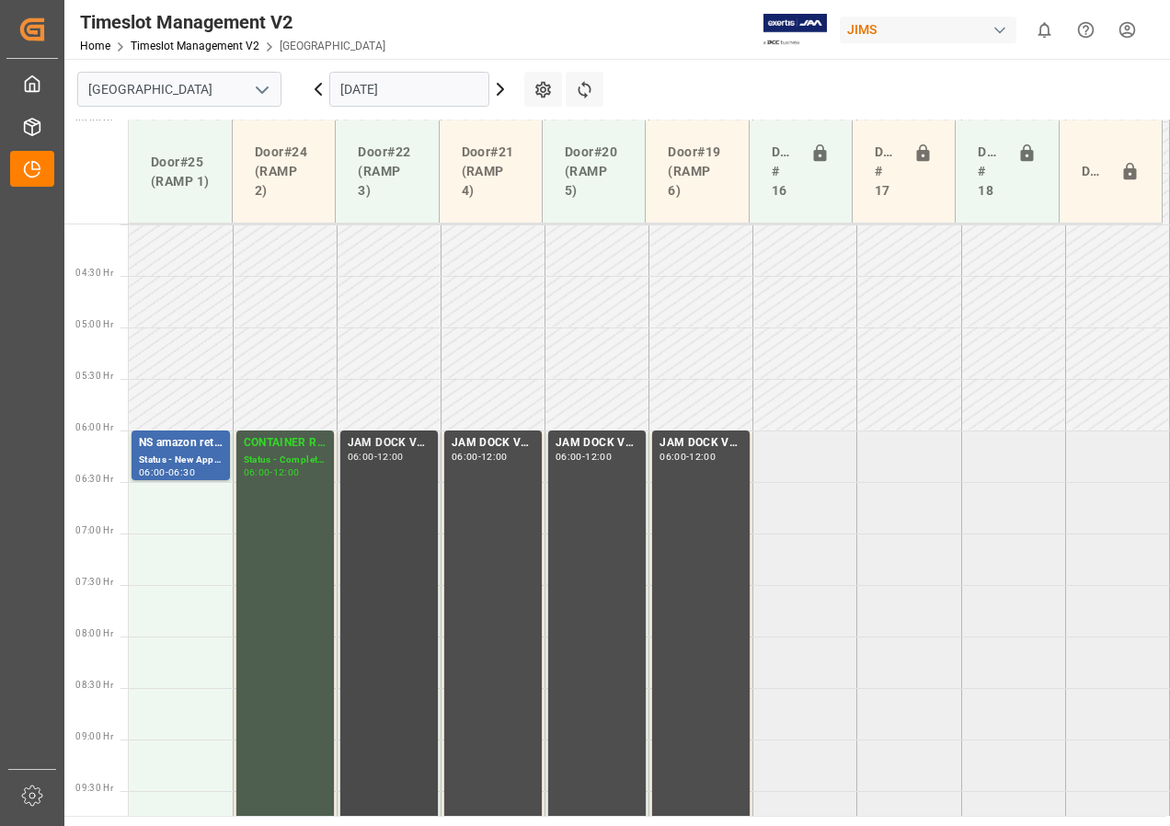
scroll to position [380, 0]
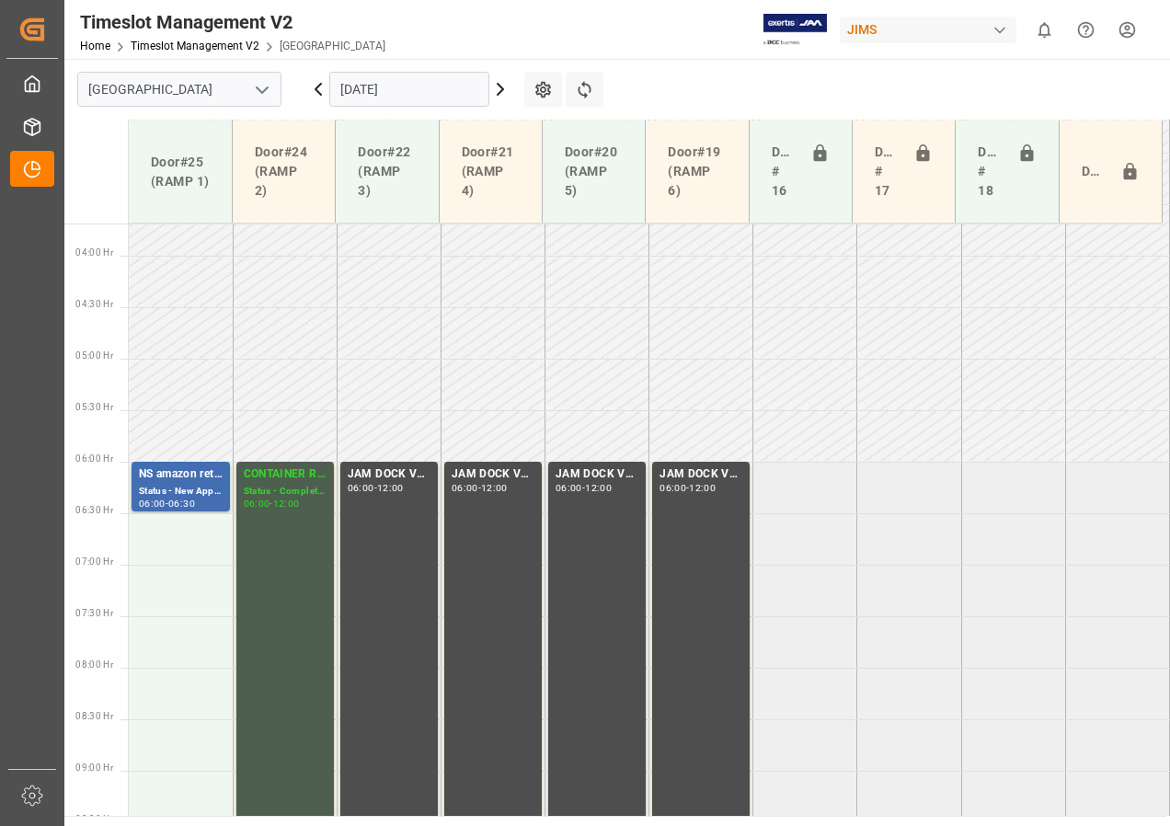
click at [434, 98] on input "[DATE]" at bounding box center [409, 89] width 160 height 35
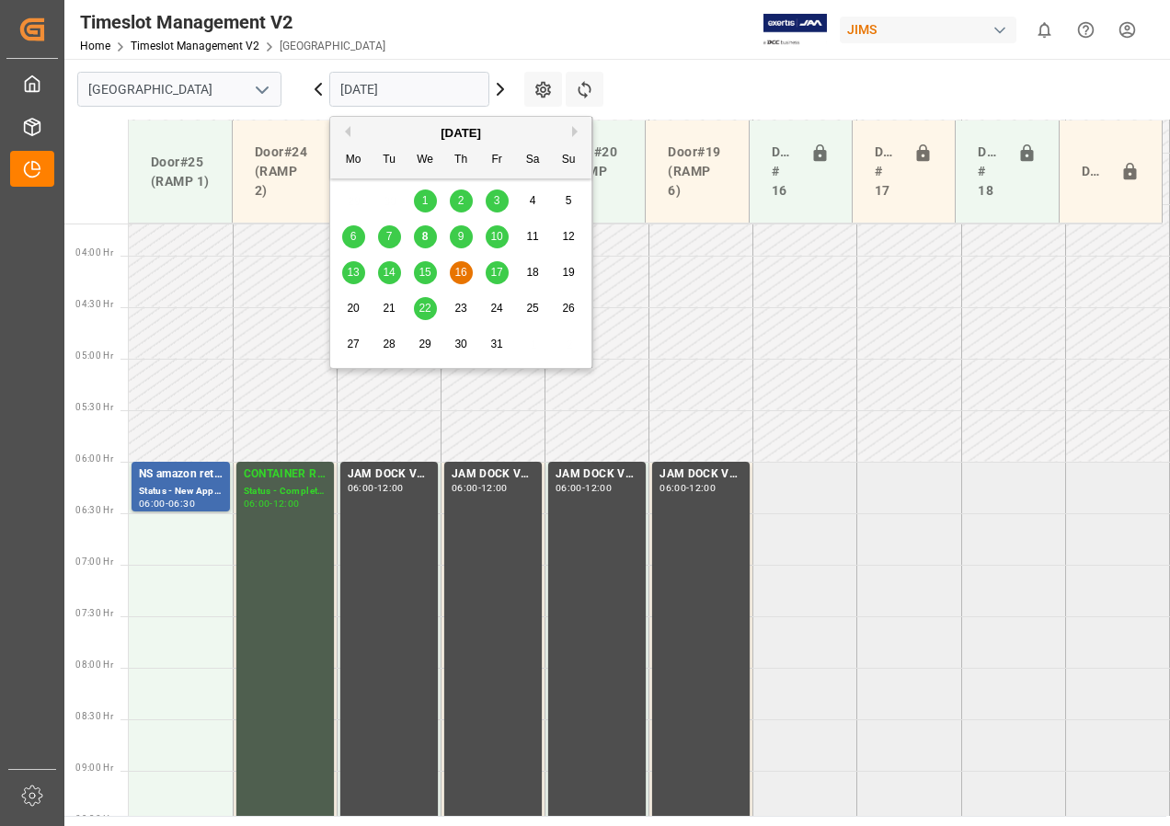
click at [493, 265] on div "17" at bounding box center [497, 273] width 23 height 22
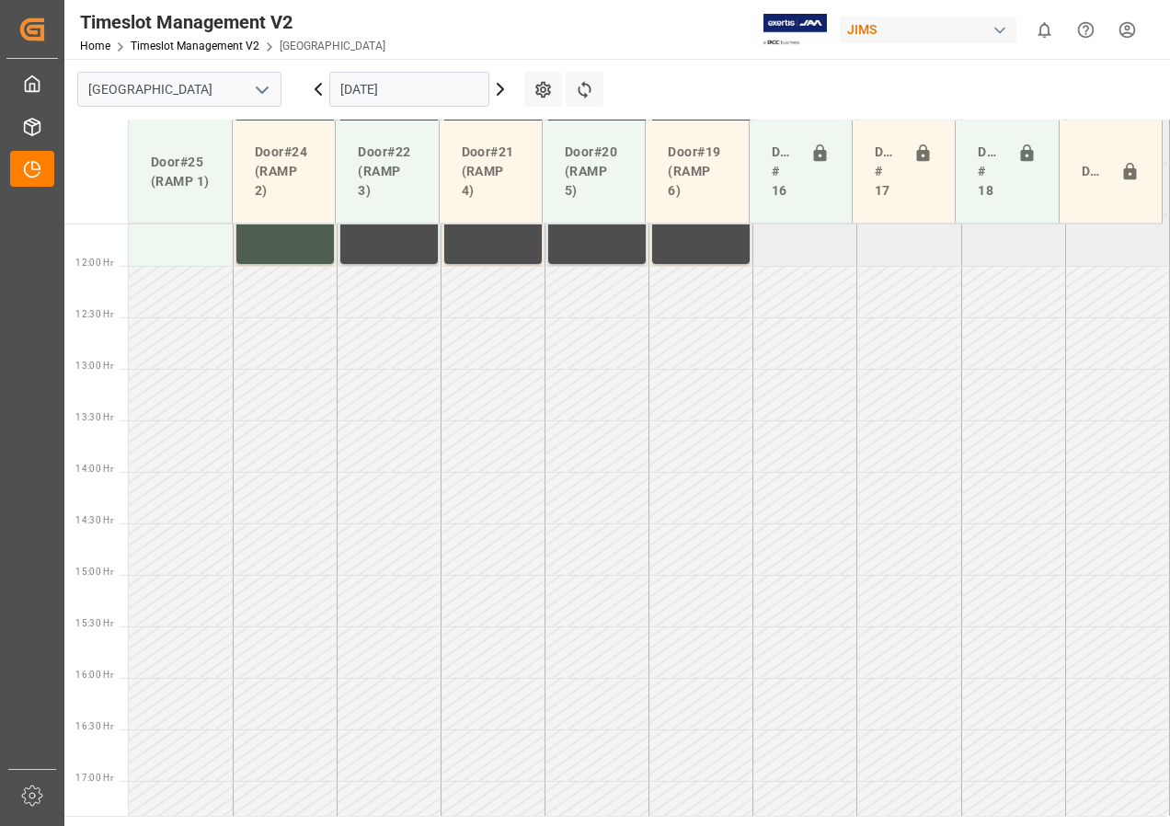
scroll to position [1168, 0]
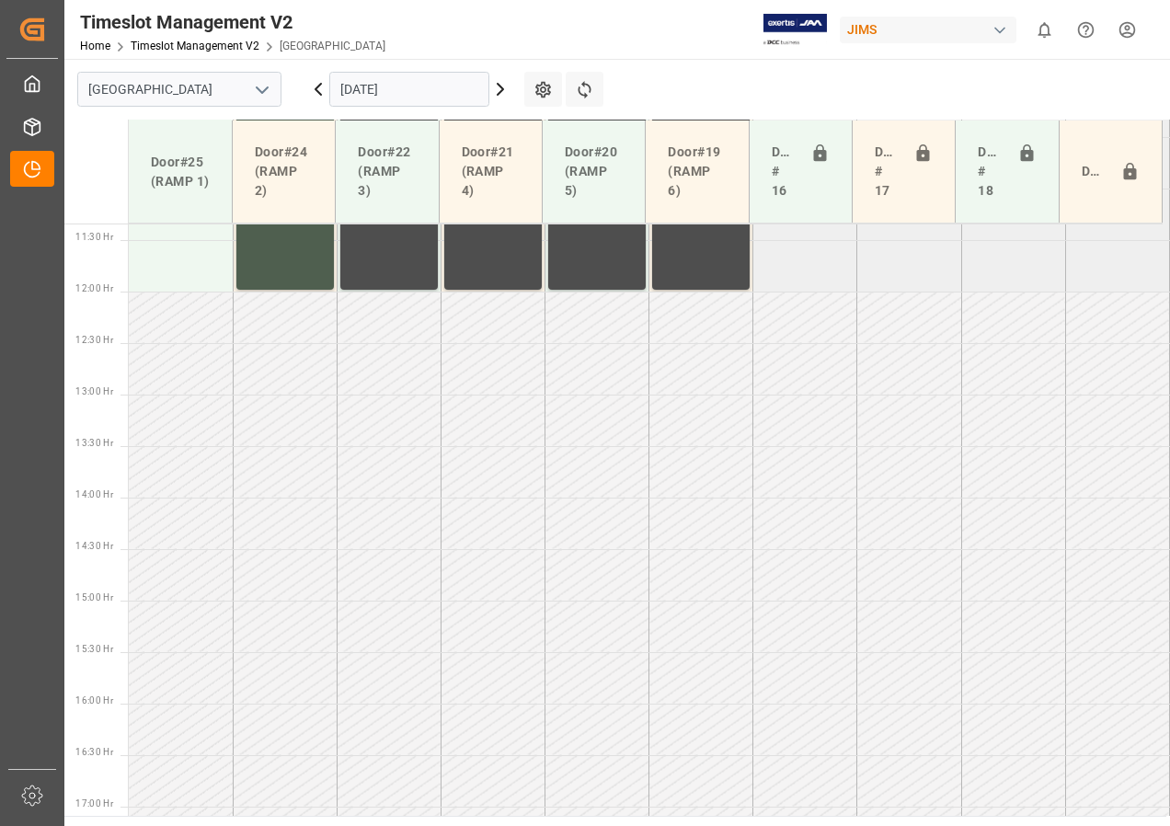
click at [385, 93] on input "[DATE]" at bounding box center [409, 89] width 160 height 35
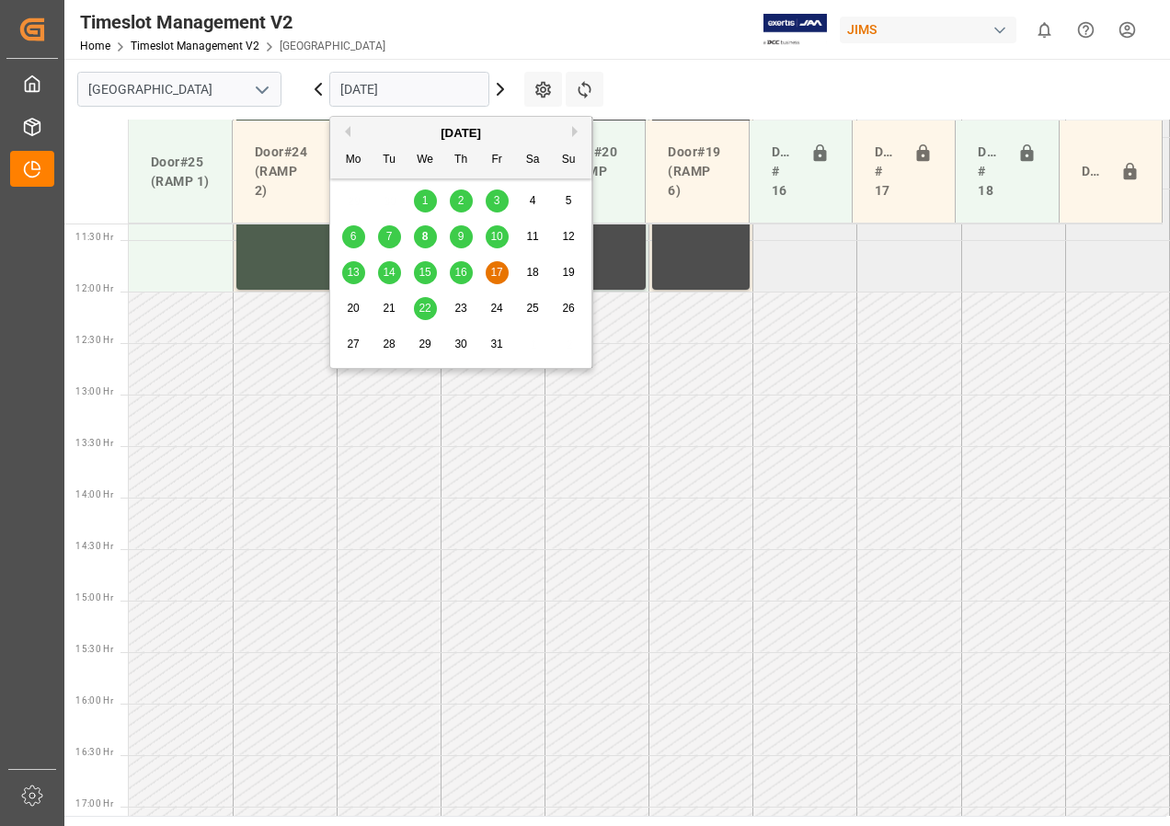
click at [459, 236] on span "9" at bounding box center [461, 236] width 6 height 13
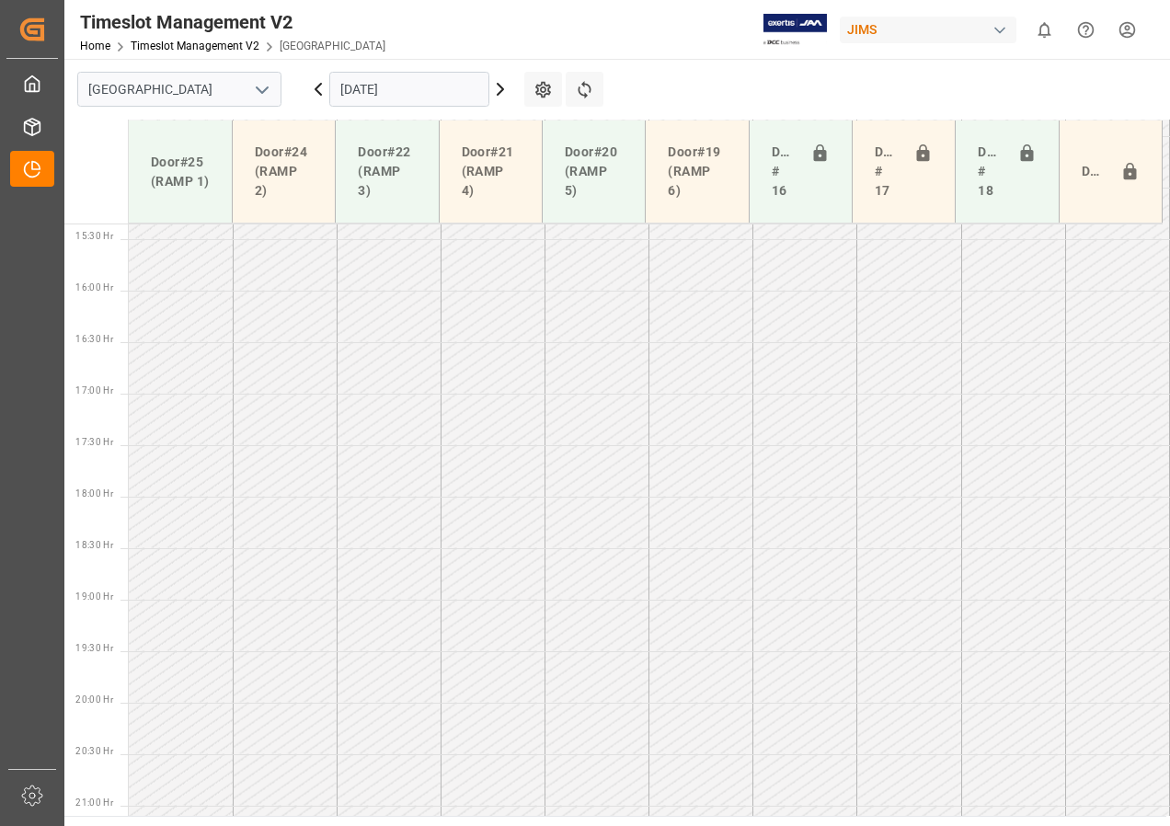
scroll to position [1675, 0]
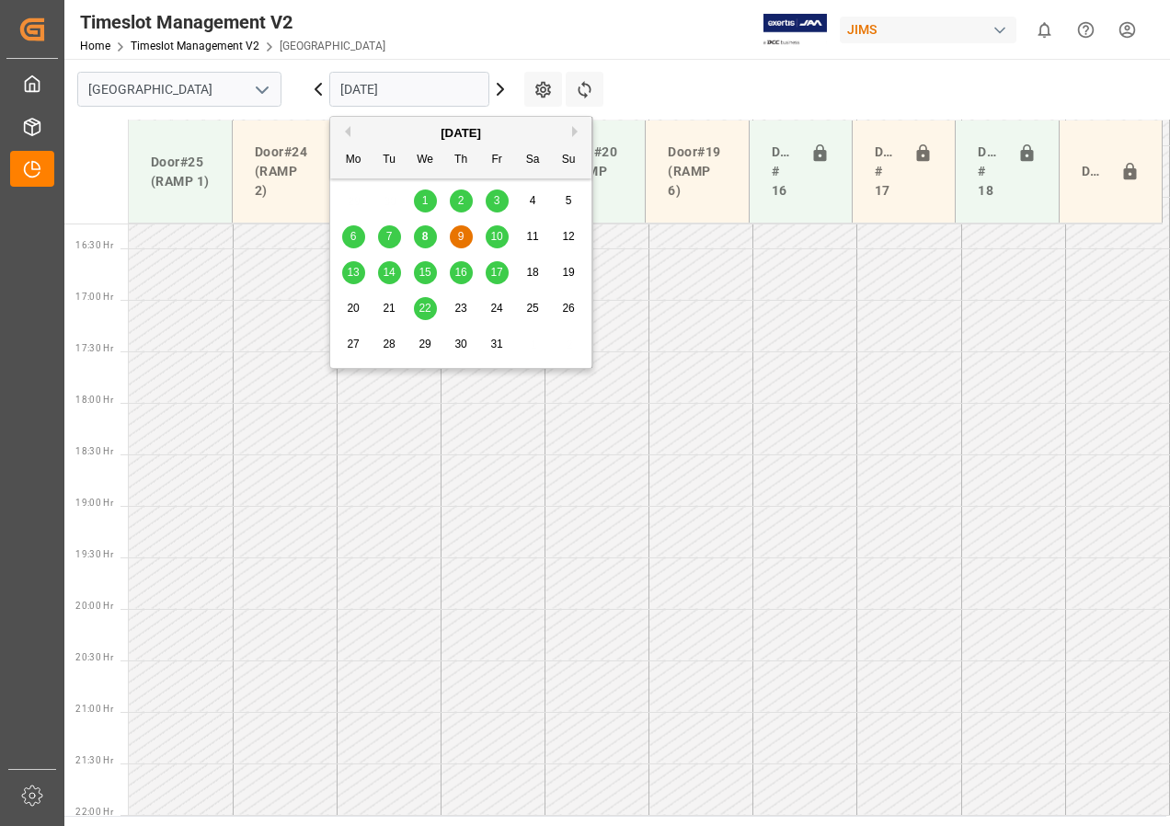
click at [351, 90] on input "[DATE]" at bounding box center [409, 89] width 160 height 35
click at [464, 236] on span "9" at bounding box center [461, 236] width 6 height 13
click at [390, 99] on input "[DATE]" at bounding box center [409, 89] width 160 height 35
click at [424, 234] on span "8" at bounding box center [425, 236] width 6 height 13
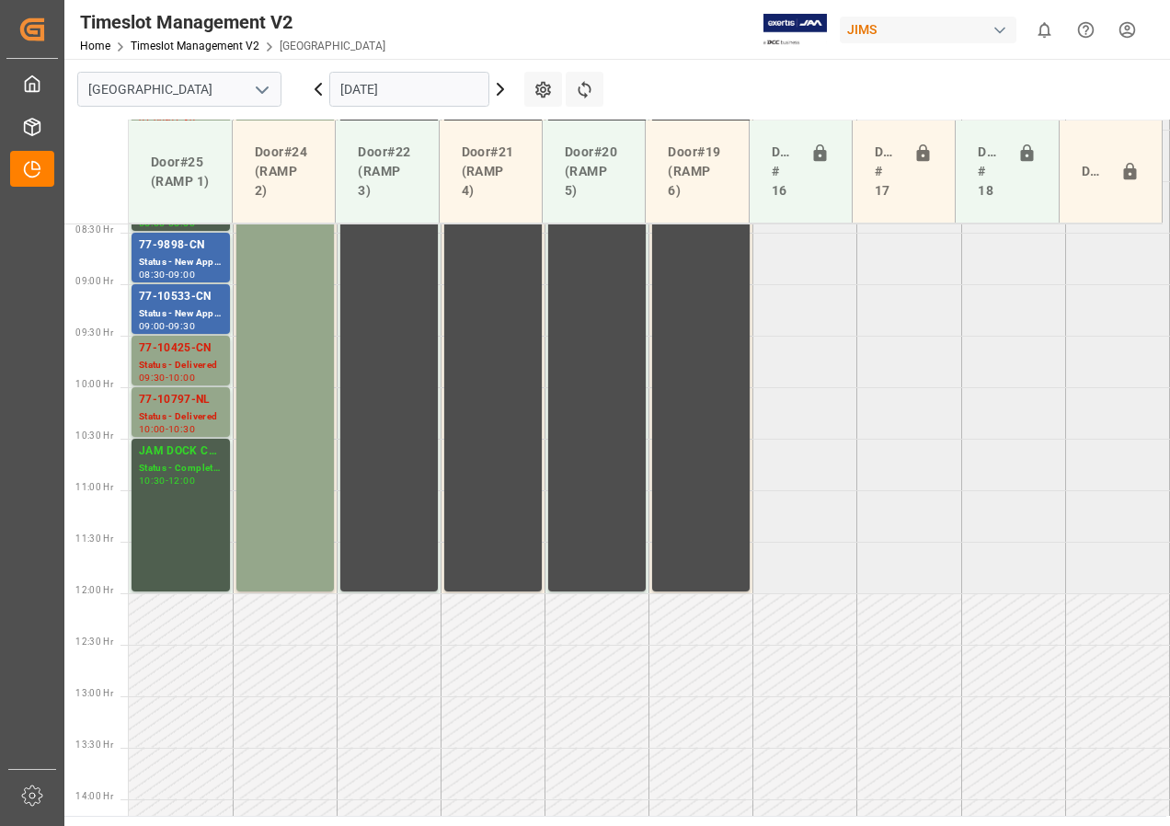
scroll to position [777, 0]
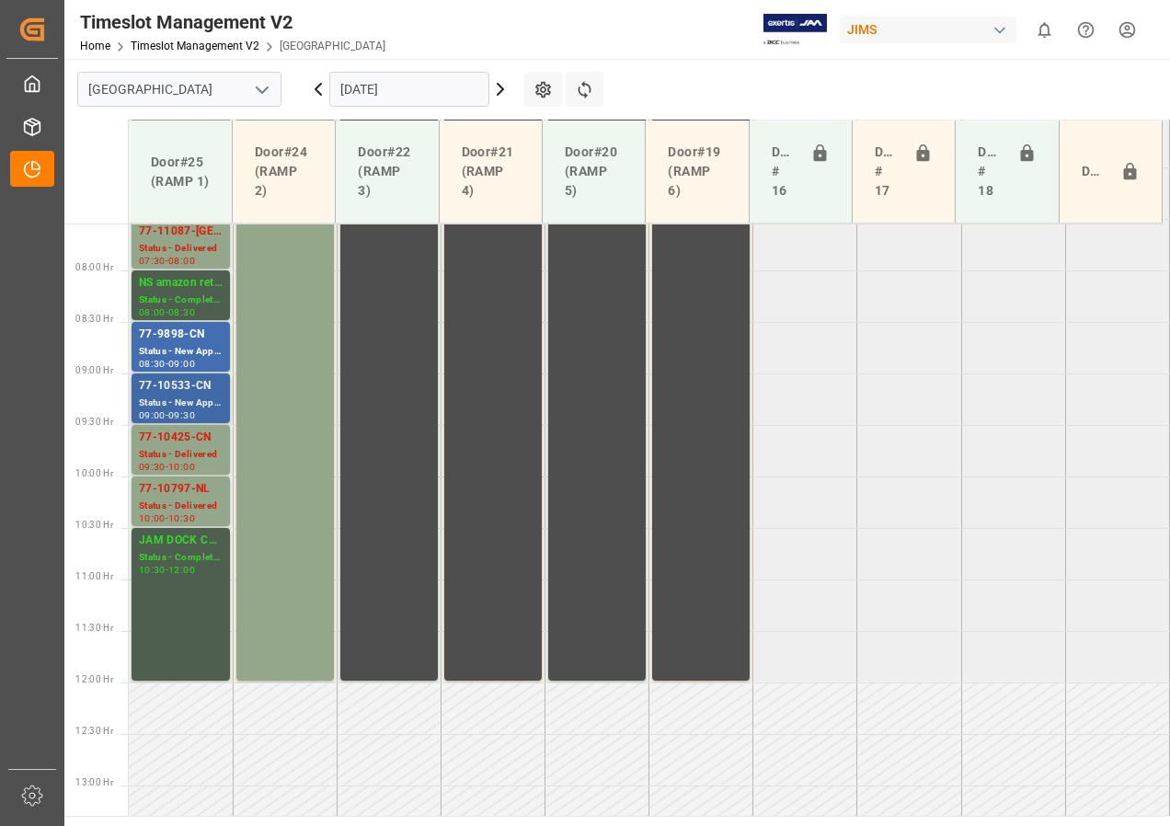
click at [220, 401] on div "Status - New Appointment" at bounding box center [181, 404] width 84 height 16
click at [178, 333] on div "77-9898-CN" at bounding box center [181, 335] width 84 height 18
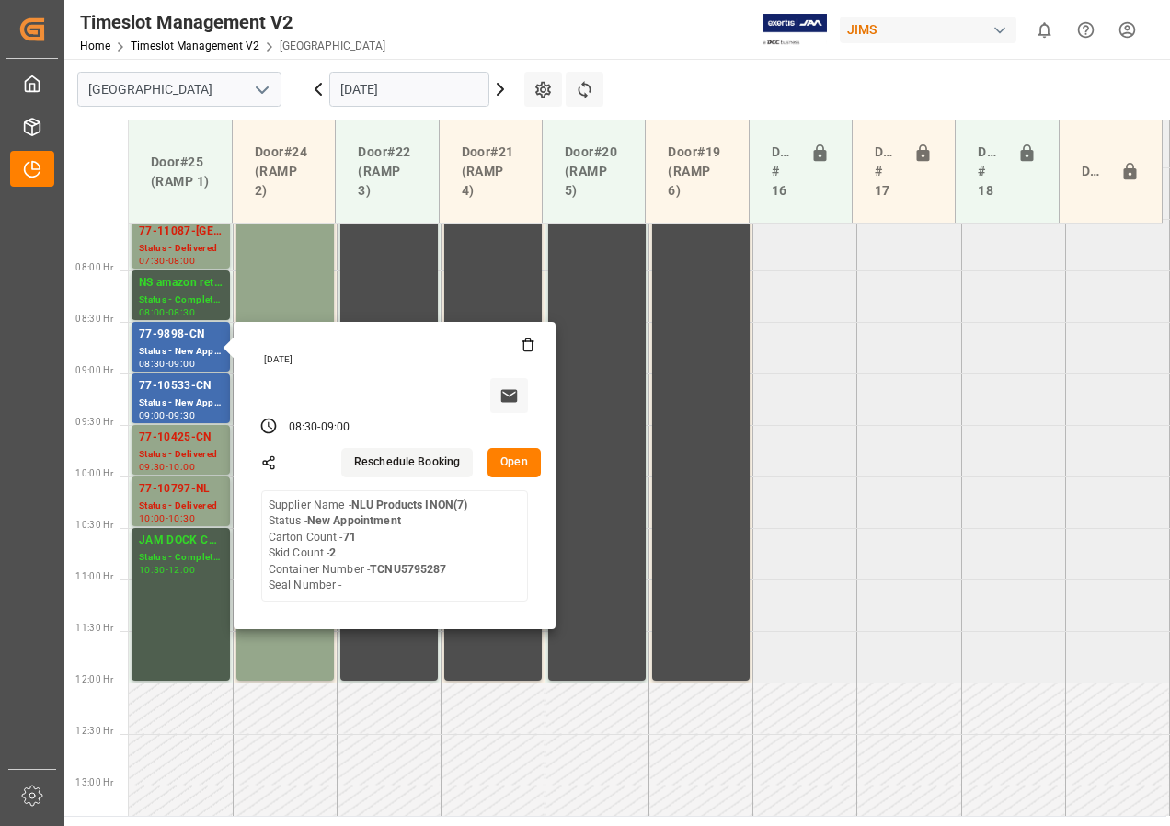
click at [374, 100] on input "[DATE]" at bounding box center [409, 89] width 160 height 35
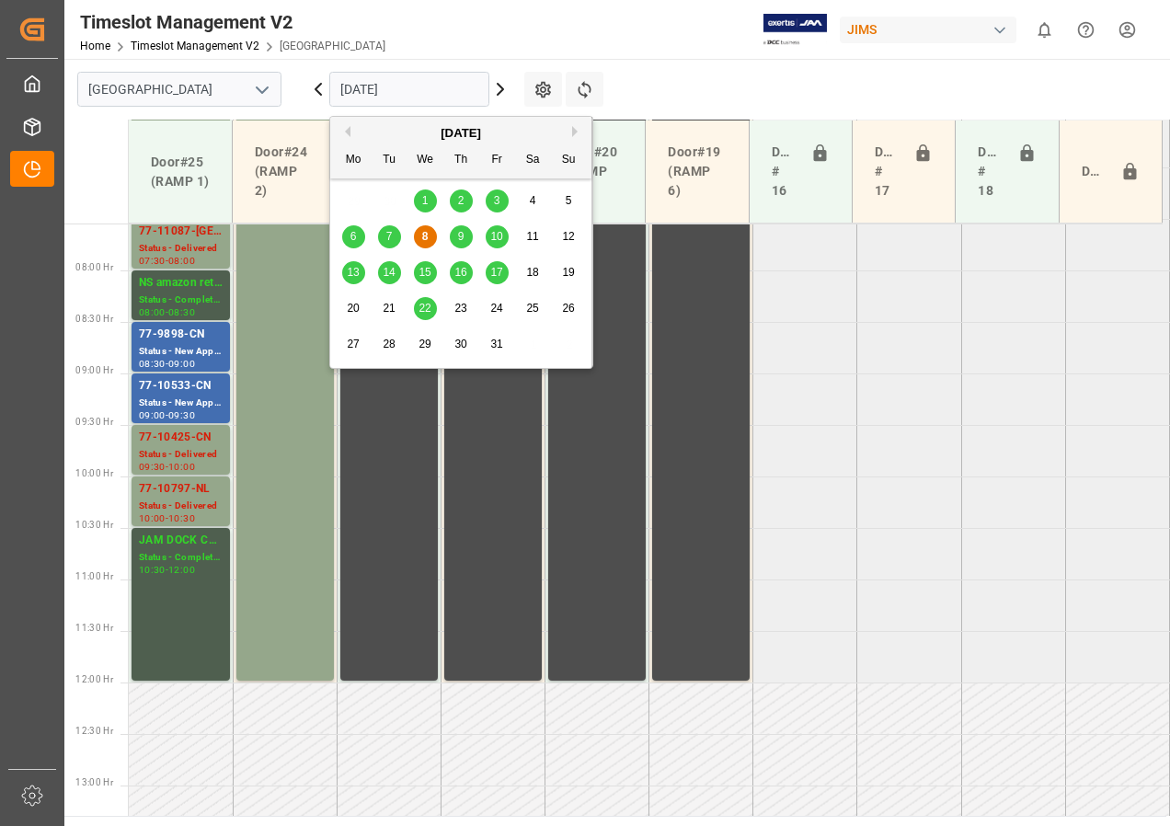
click at [459, 233] on span "9" at bounding box center [461, 236] width 6 height 13
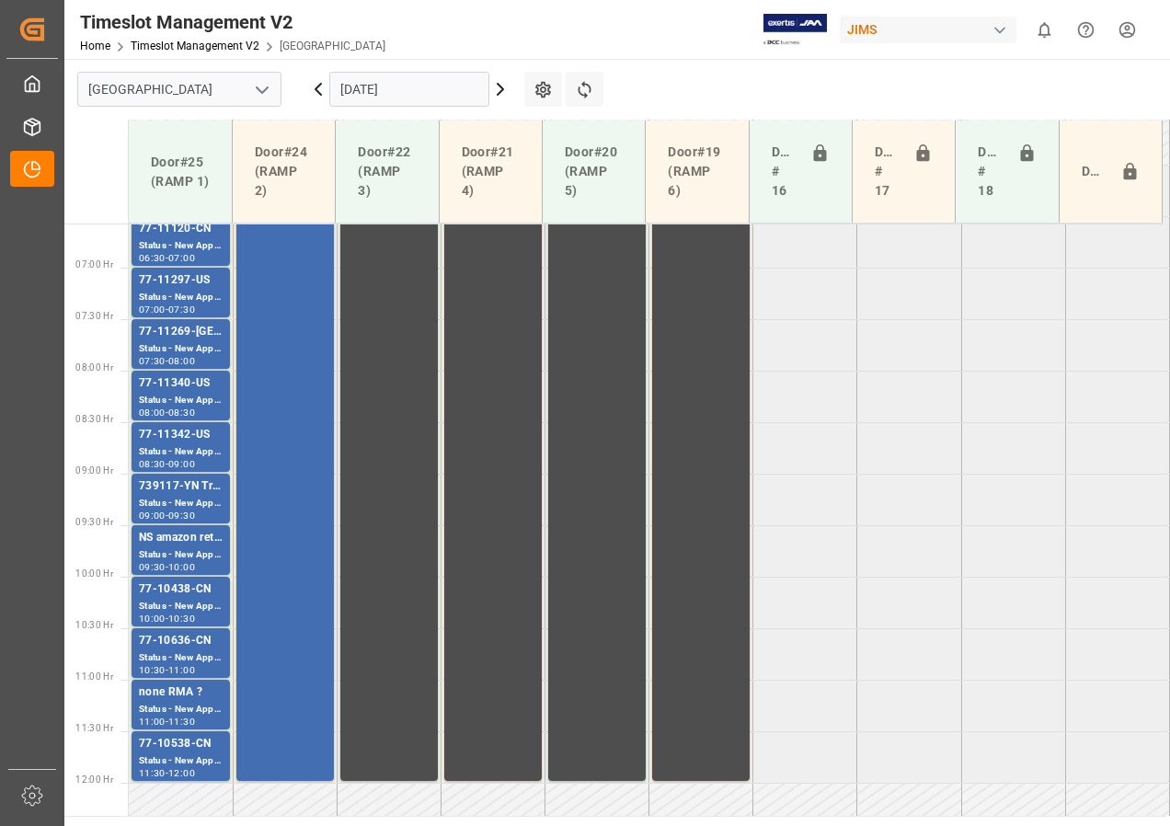
scroll to position [663, 0]
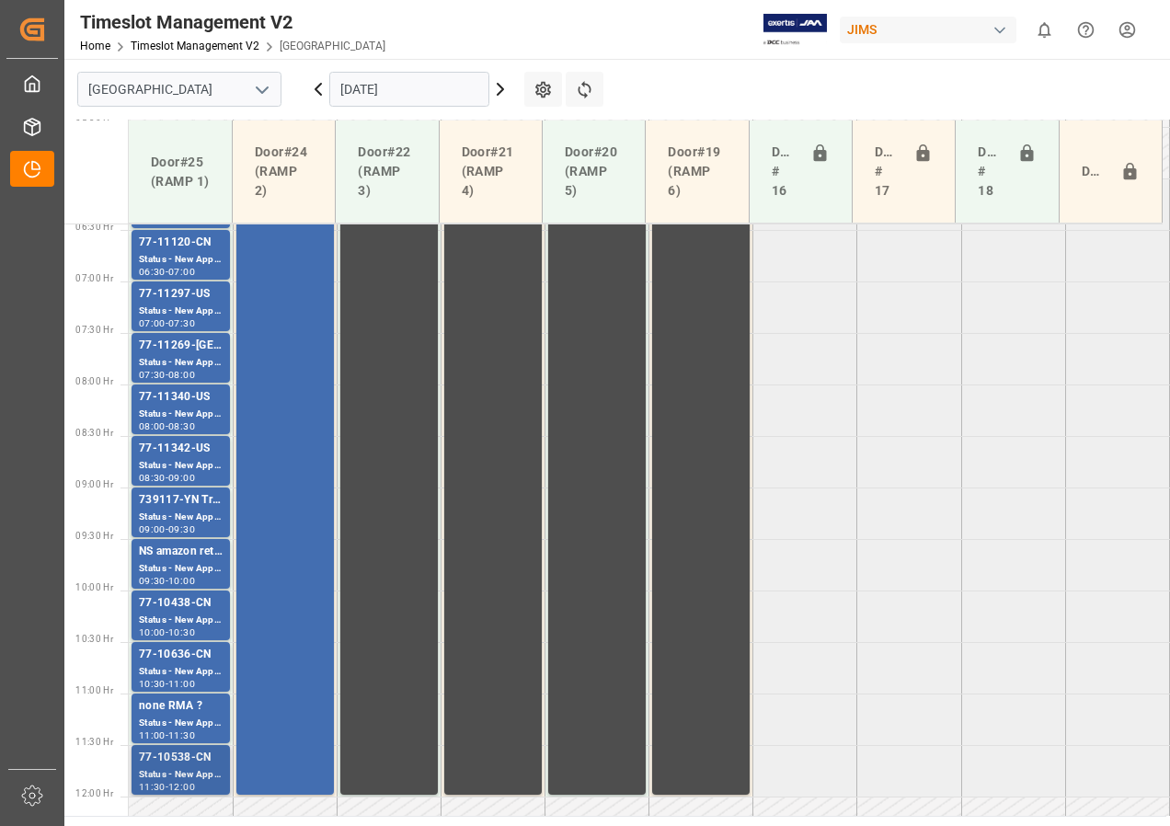
click at [201, 753] on div "77-10538-CN" at bounding box center [181, 758] width 84 height 18
click at [199, 760] on div "77-10538-CN" at bounding box center [181, 758] width 84 height 18
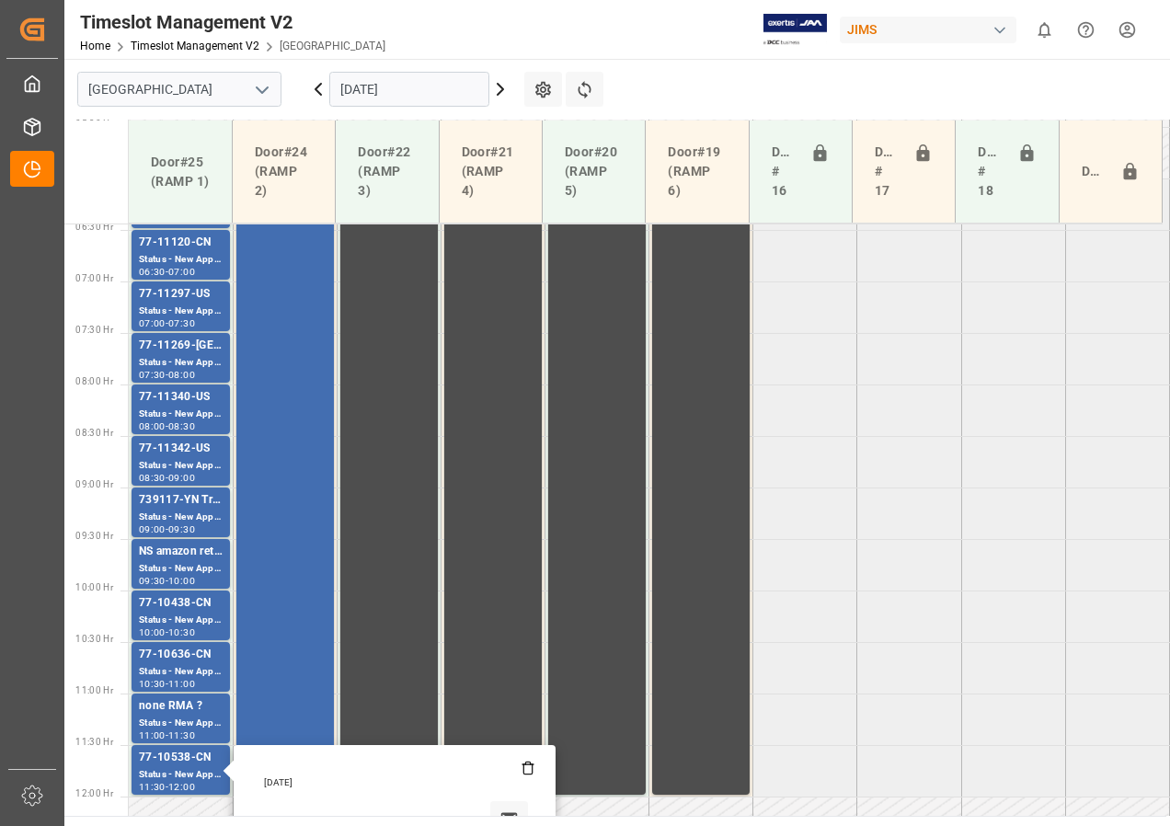
scroll to position [847, 0]
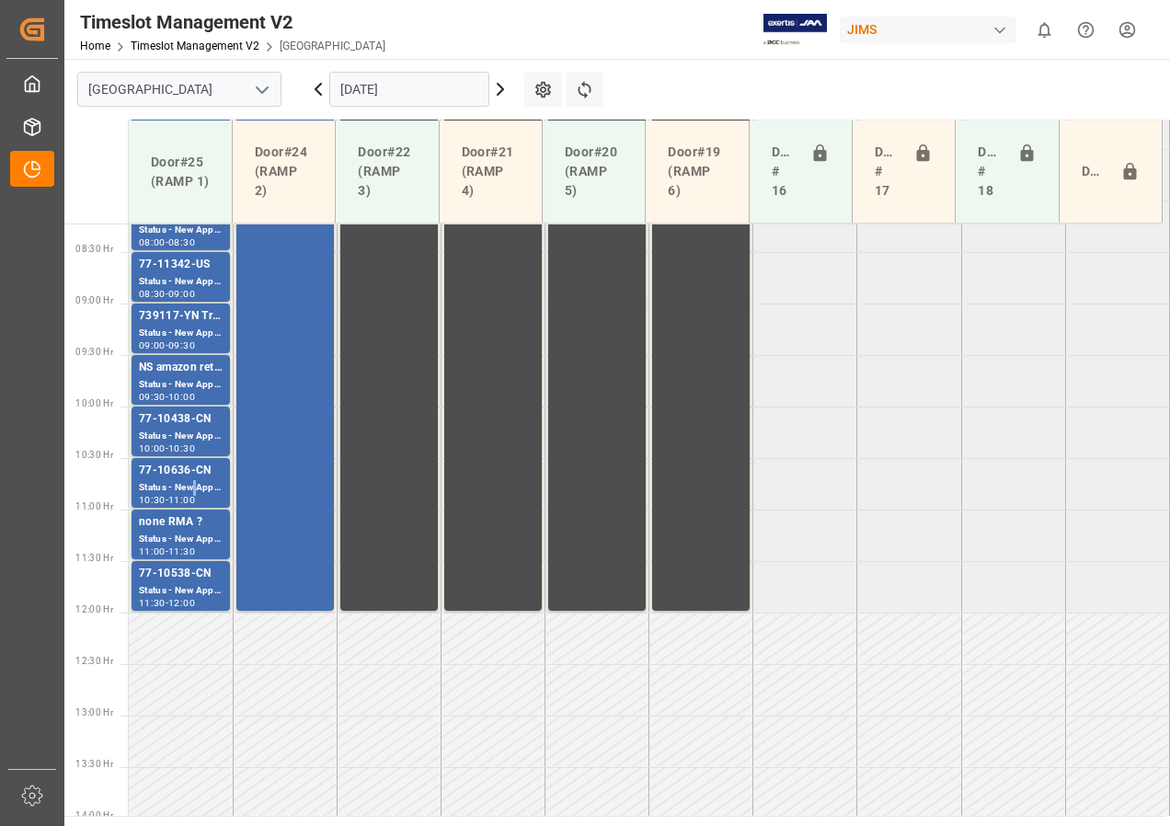
click at [195, 480] on div "Status - New Appointment" at bounding box center [181, 488] width 84 height 16
click at [153, 592] on div "Status - New Appointment" at bounding box center [181, 591] width 84 height 16
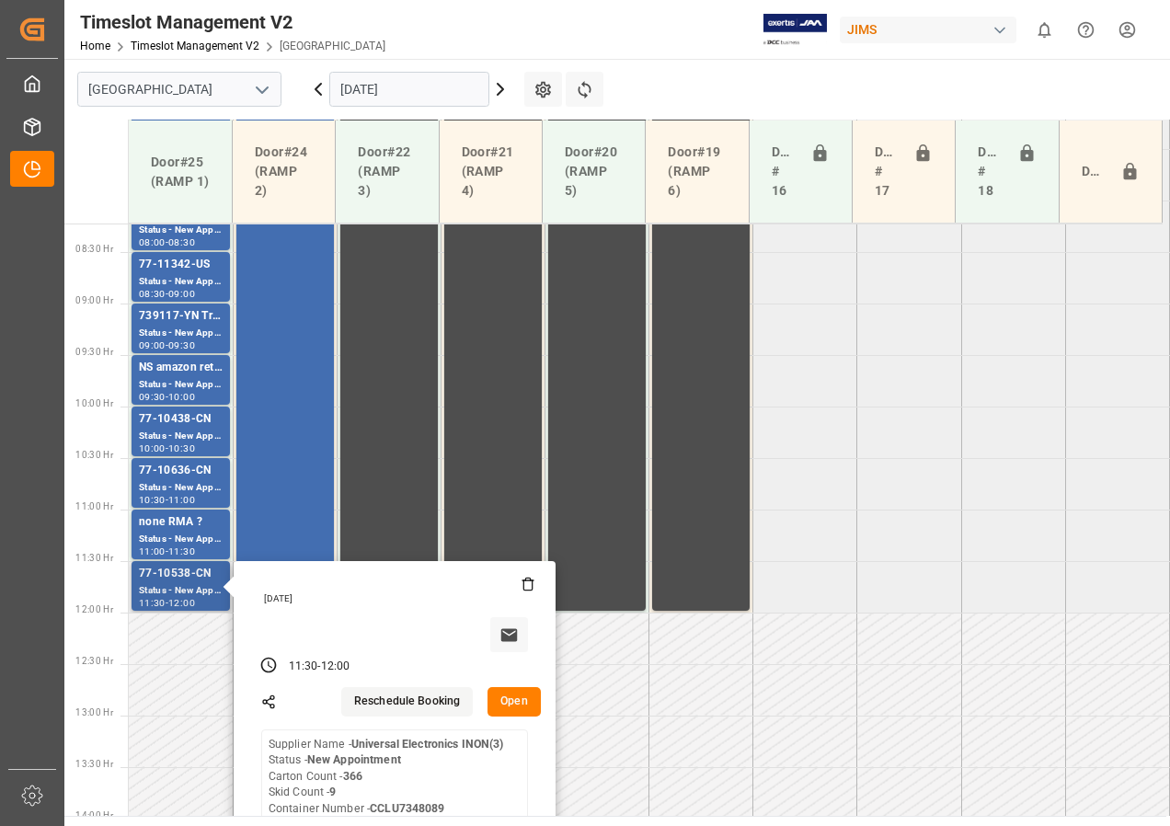
scroll to position [939, 0]
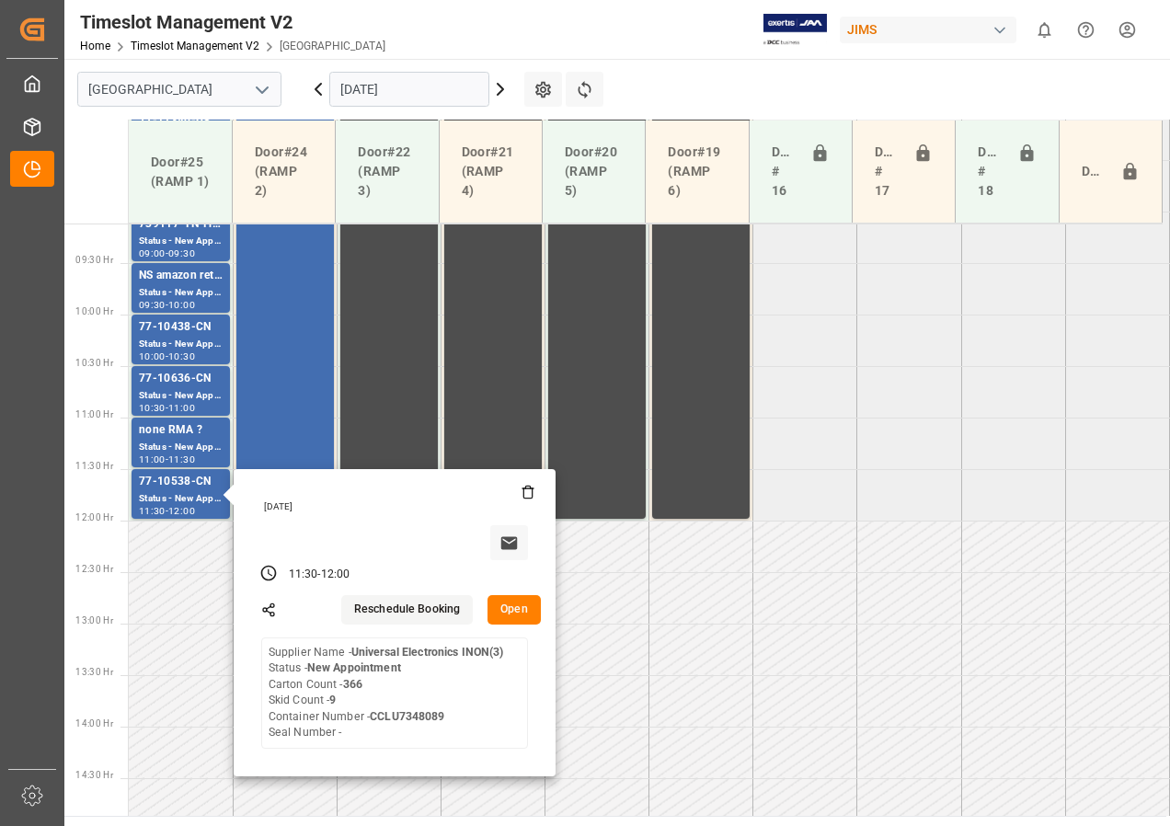
click at [354, 97] on input "[DATE]" at bounding box center [409, 89] width 160 height 35
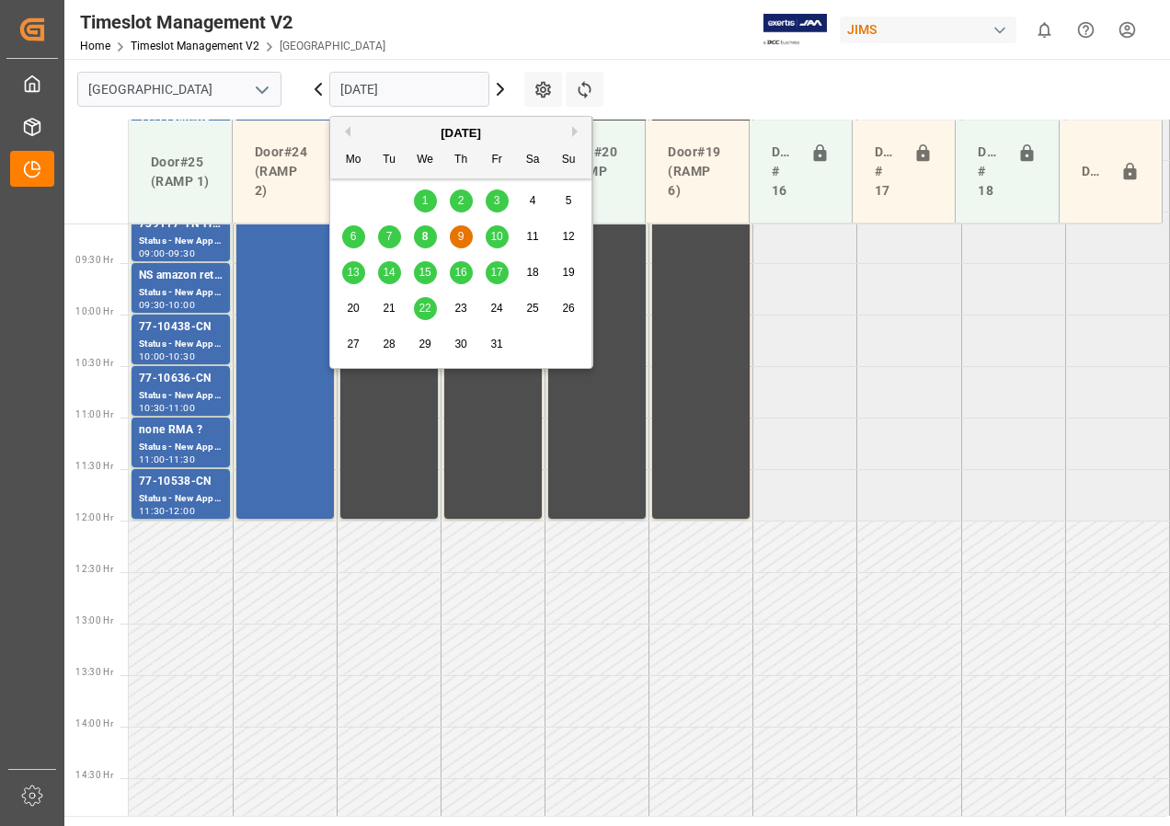
click at [417, 236] on div "8" at bounding box center [425, 237] width 23 height 22
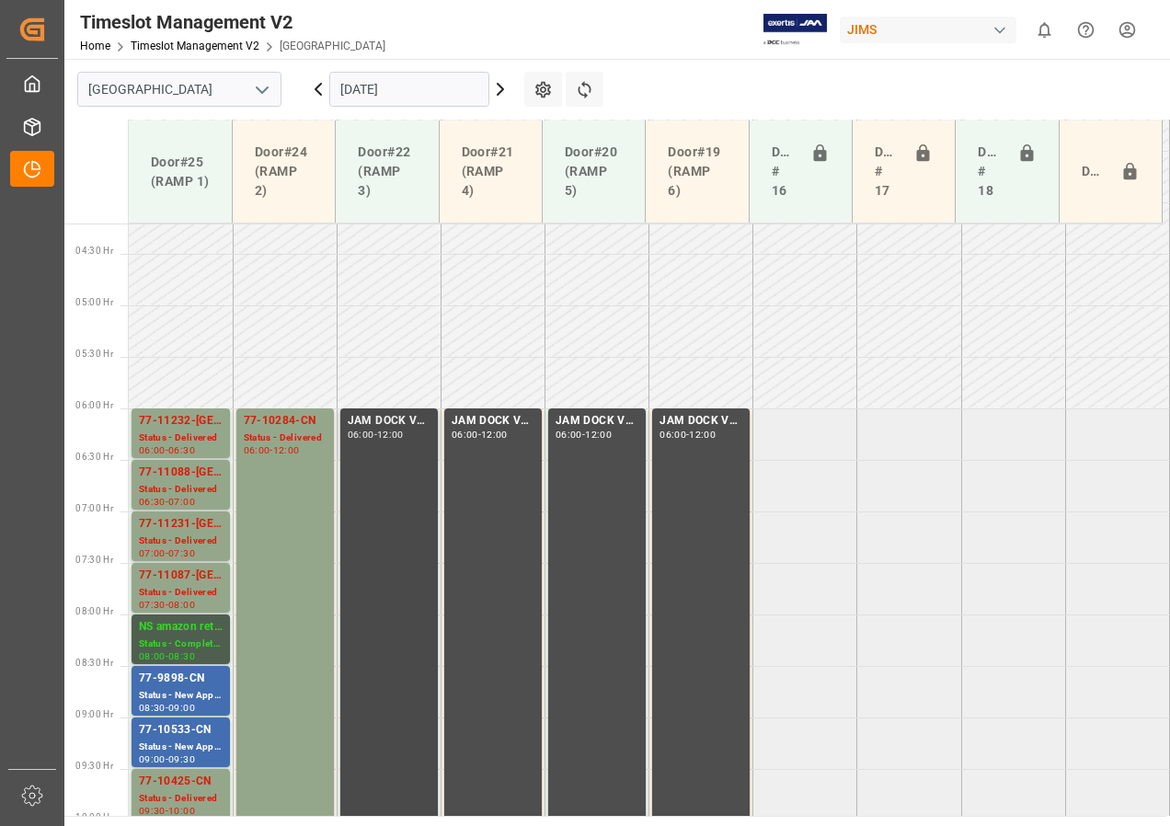
scroll to position [525, 0]
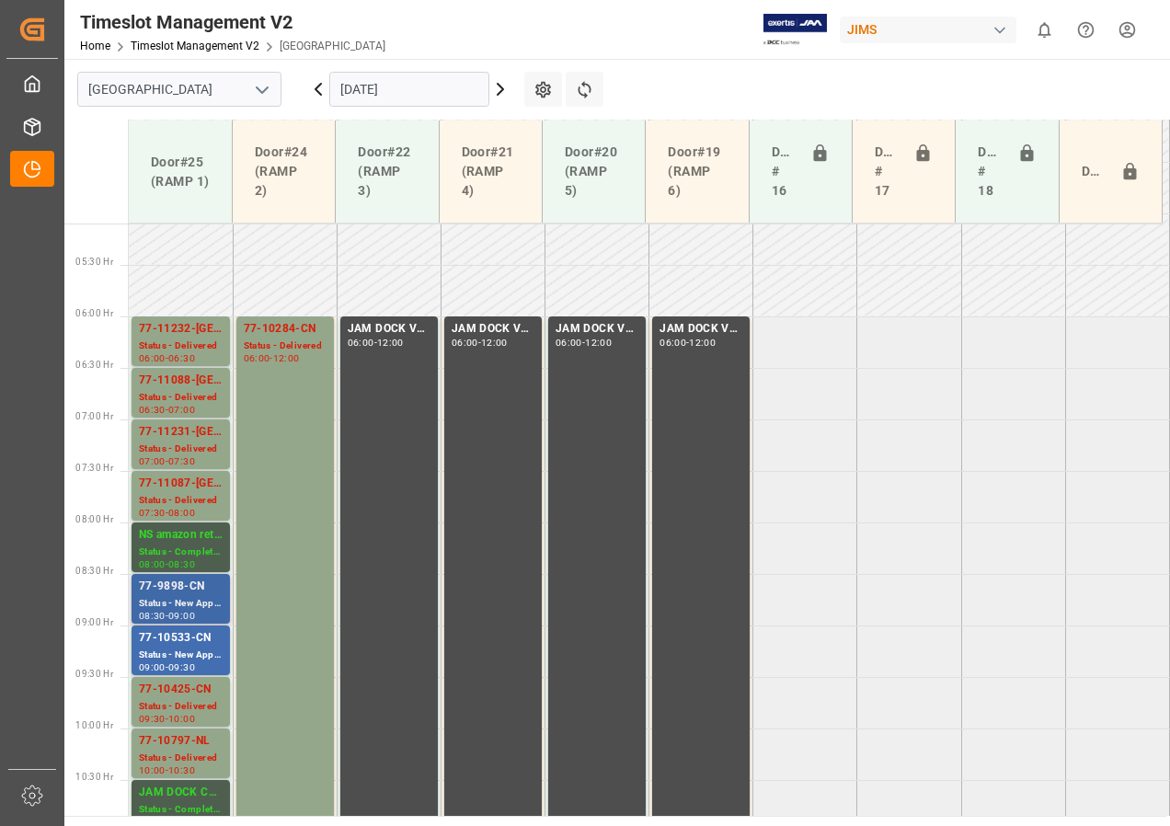
click at [164, 600] on div "Status - New Appointment" at bounding box center [181, 604] width 84 height 16
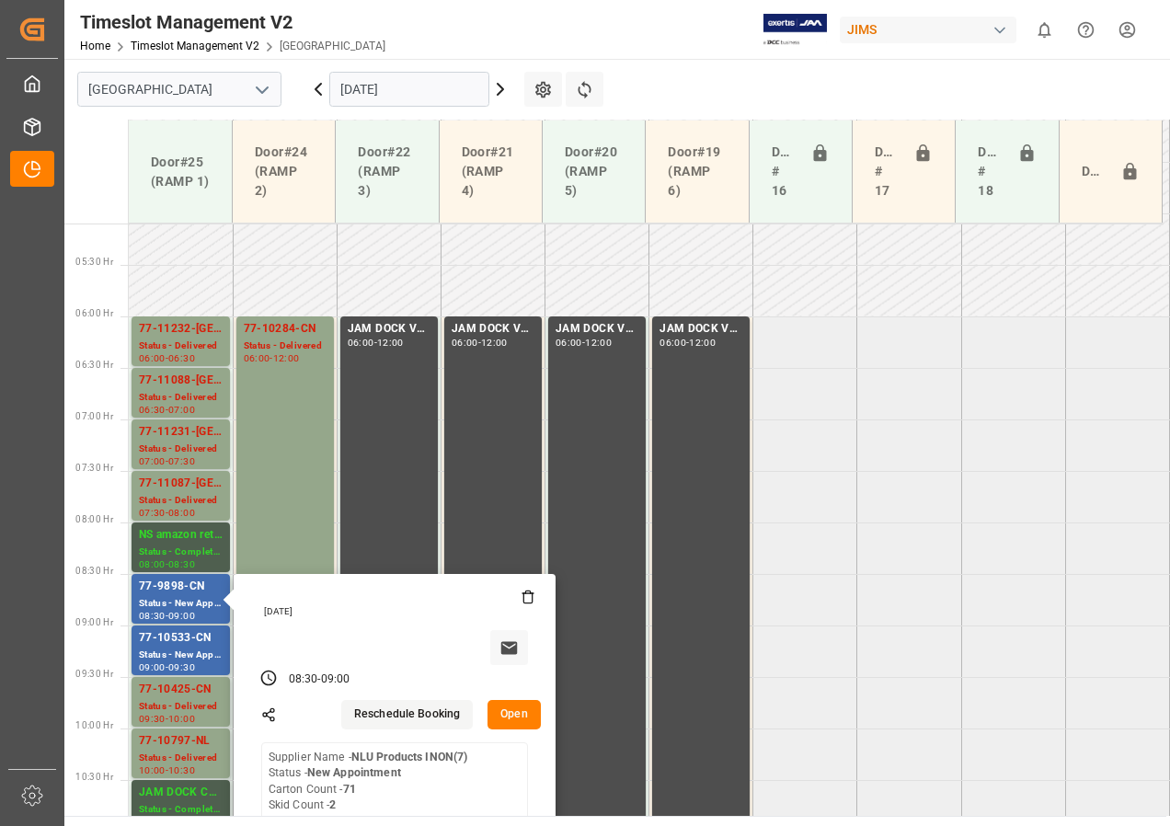
click at [401, 87] on input "[DATE]" at bounding box center [409, 89] width 160 height 35
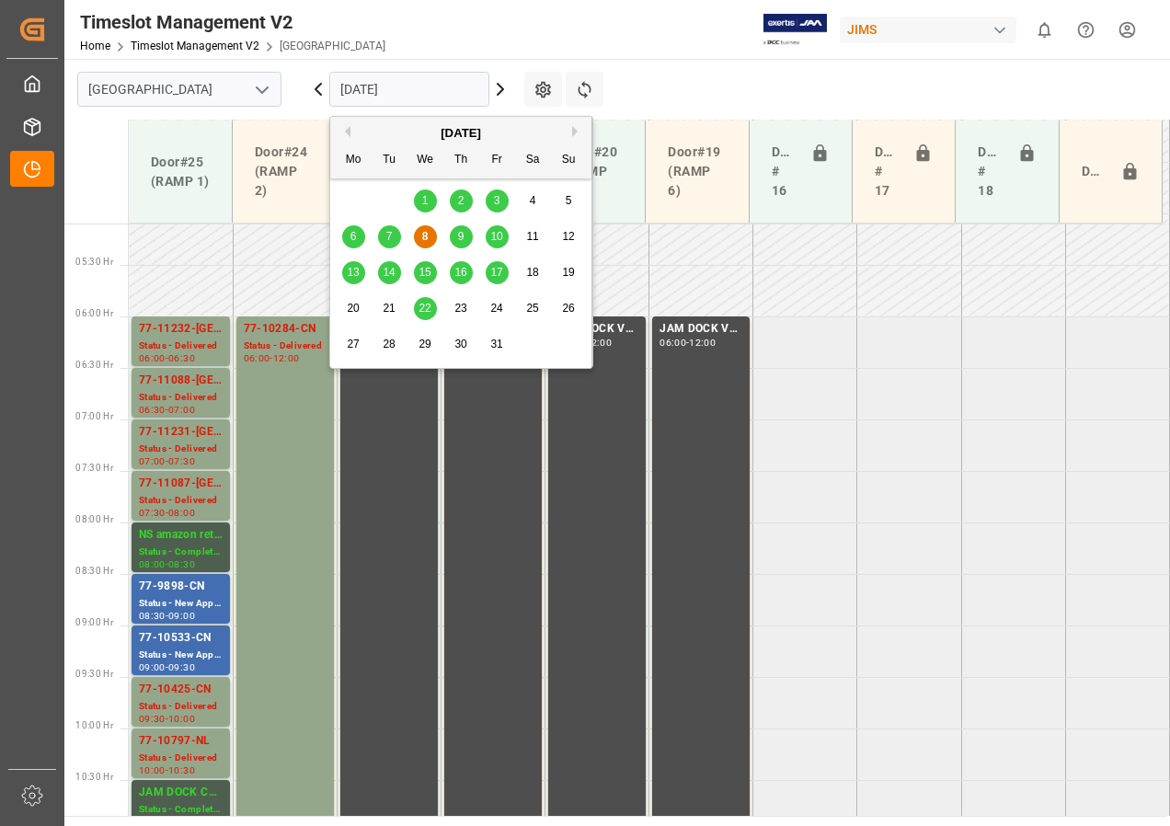
click at [461, 234] on span "9" at bounding box center [461, 236] width 6 height 13
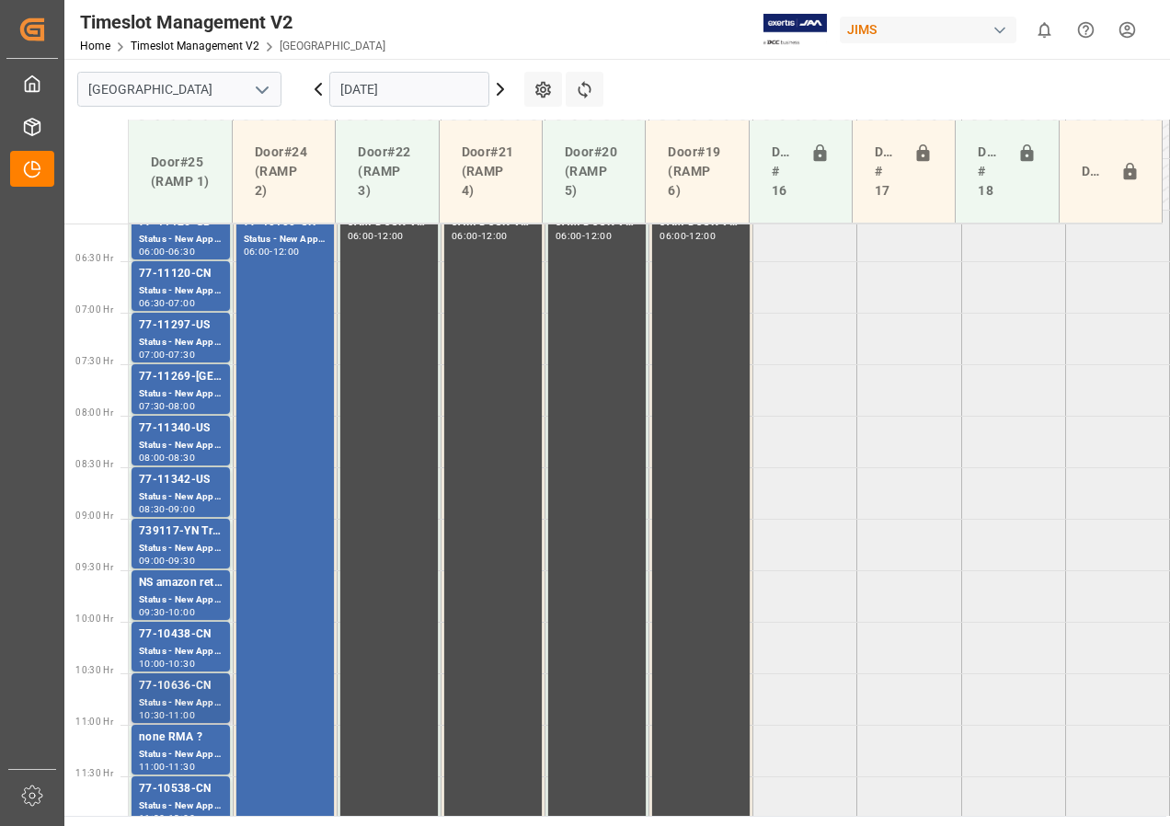
scroll to position [663, 0]
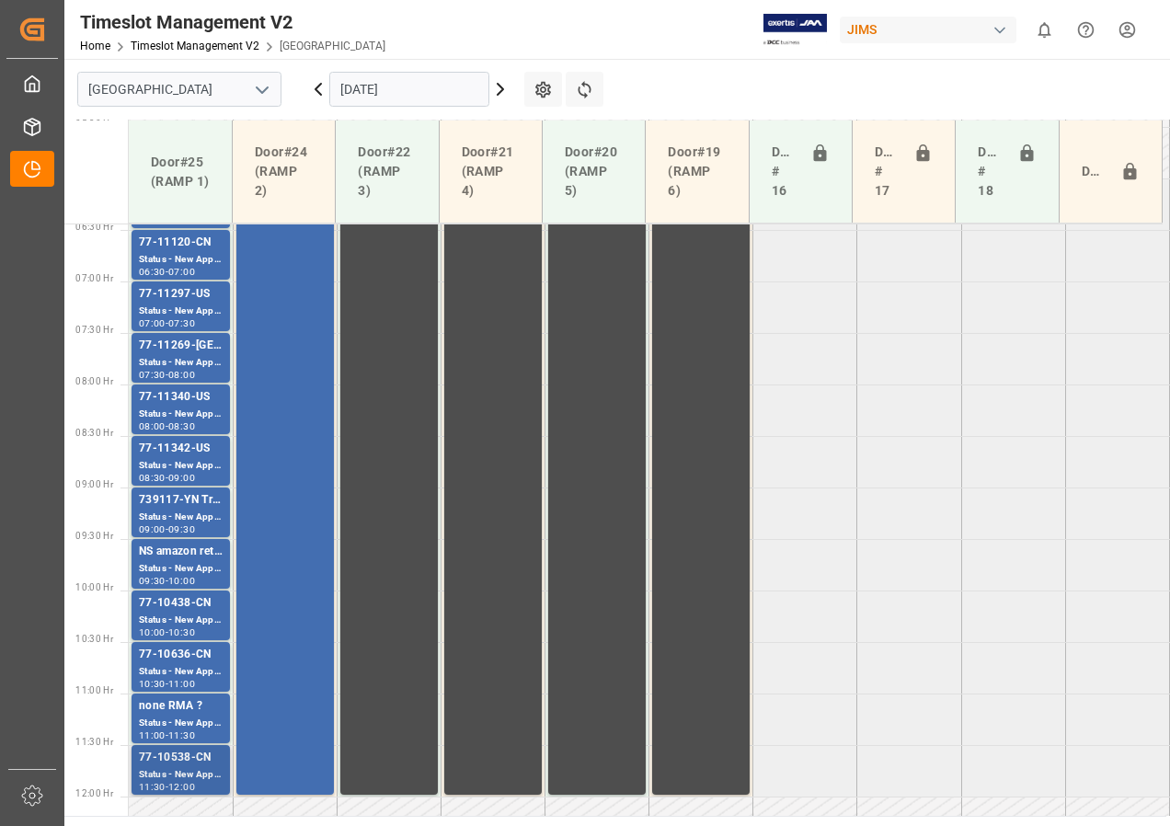
click at [192, 762] on div "77-10538-CN" at bounding box center [181, 758] width 84 height 18
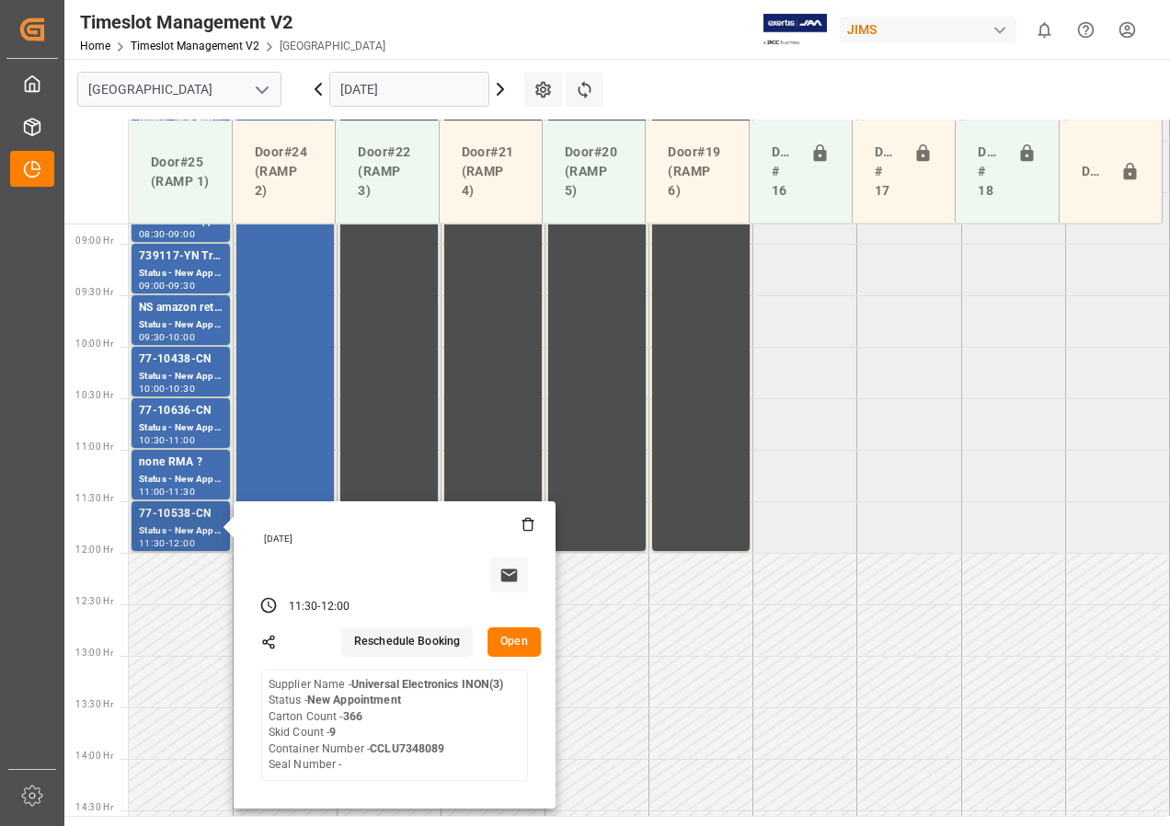
scroll to position [939, 0]
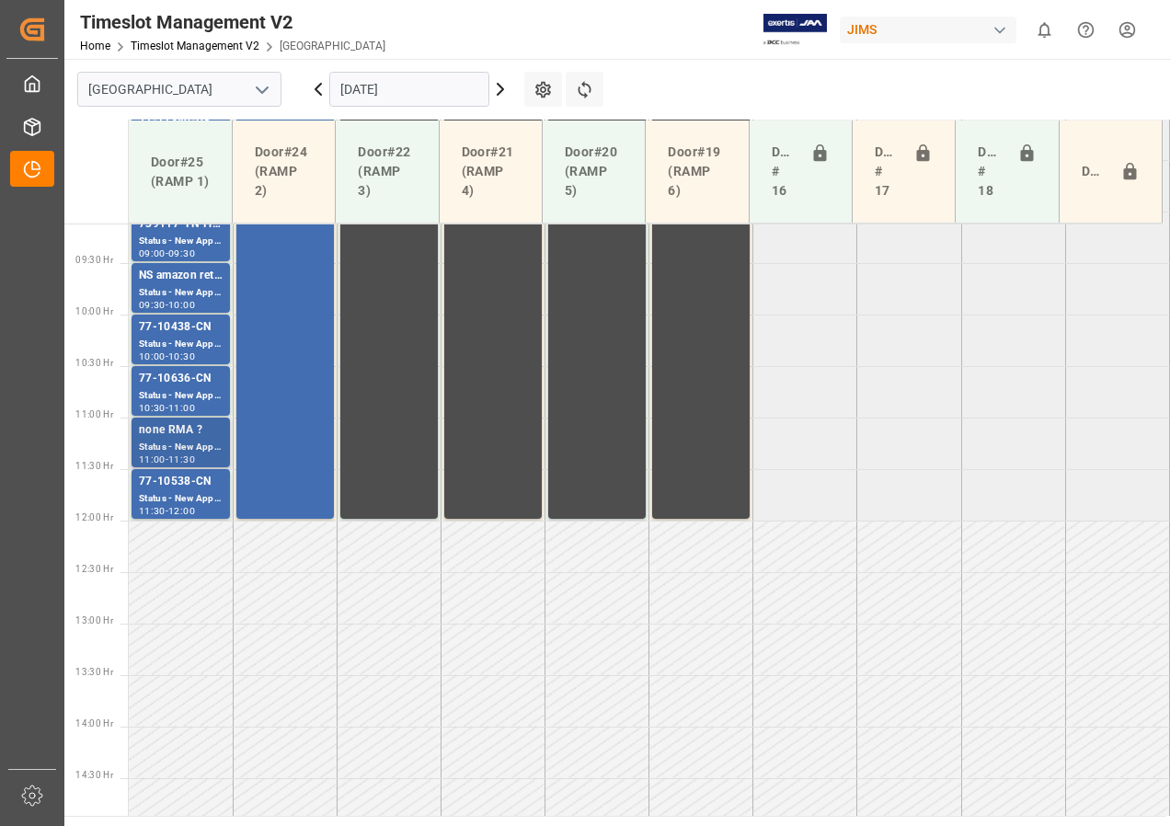
click at [183, 451] on div "Status - New Appointment" at bounding box center [181, 448] width 84 height 16
click at [189, 396] on div "Status - New Appointment" at bounding box center [181, 396] width 84 height 16
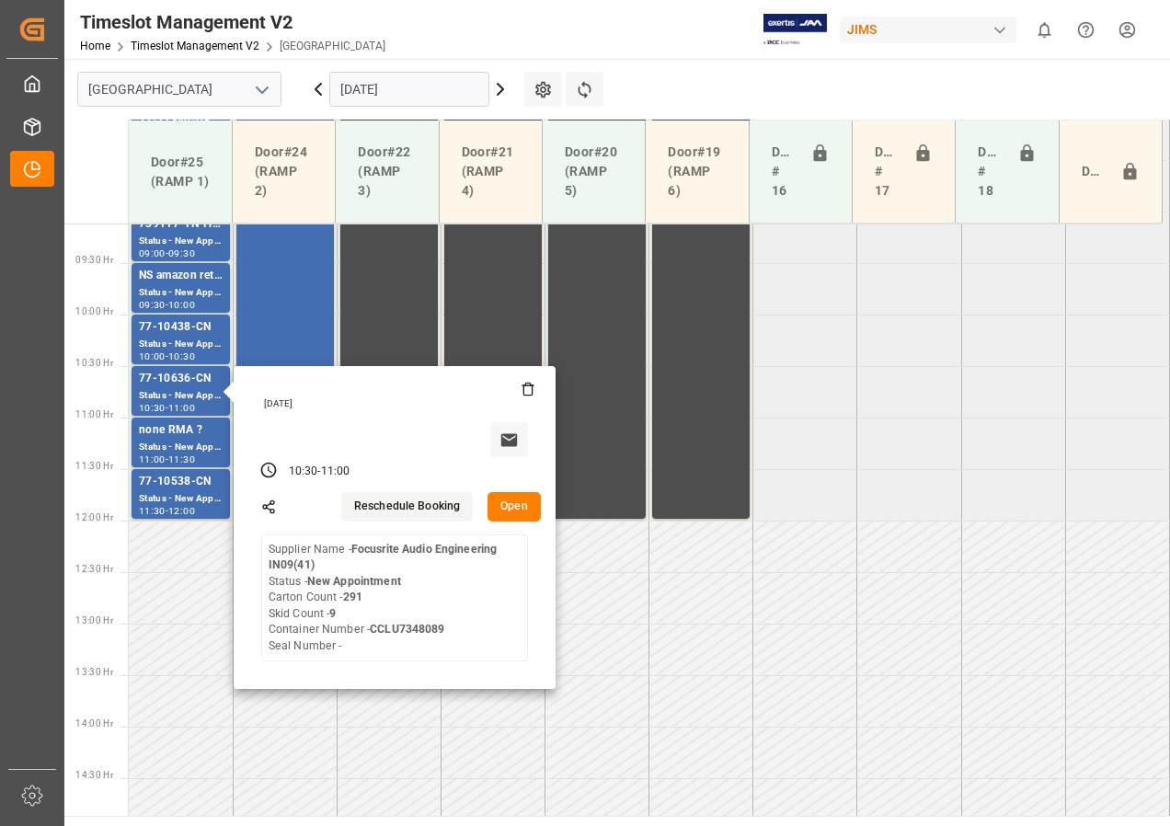
scroll to position [847, 0]
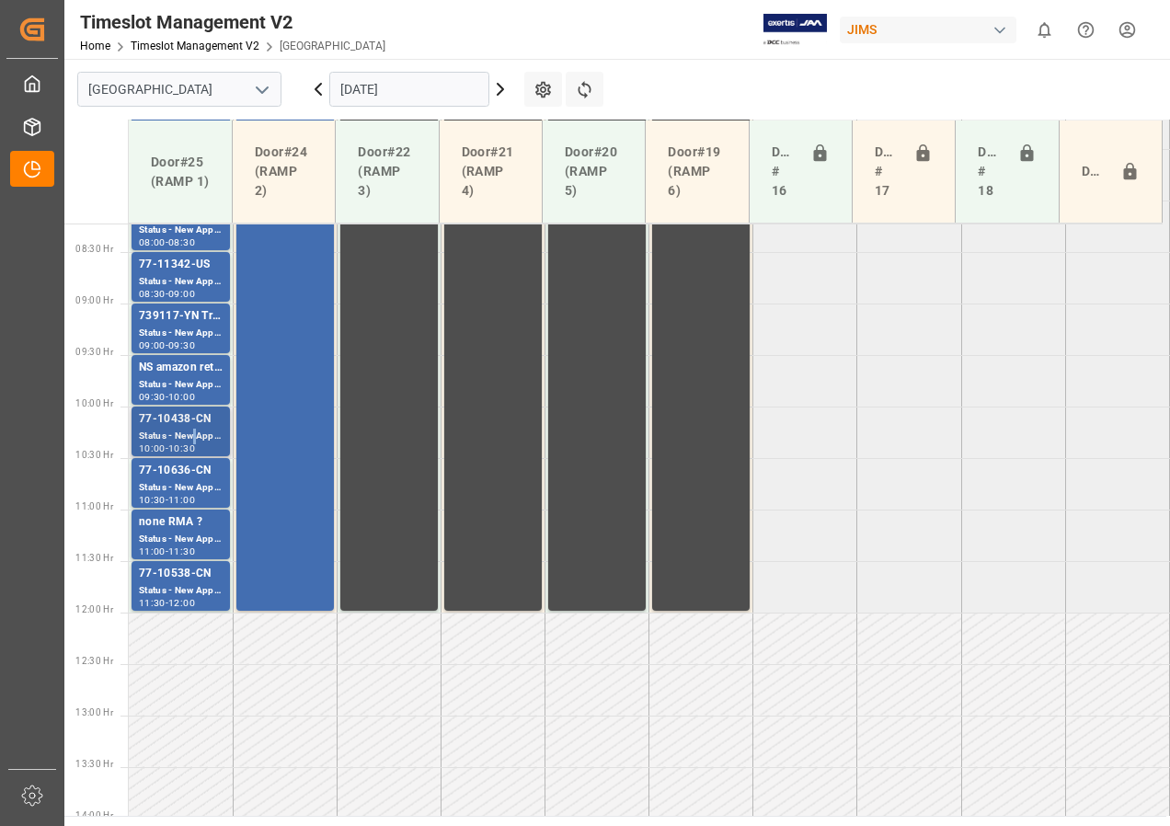
click at [194, 431] on div "Status - New Appointment" at bounding box center [181, 437] width 84 height 16
click at [181, 314] on div "739117-YN Trade Show ( [PERSON_NAME] ) ?" at bounding box center [181, 316] width 84 height 18
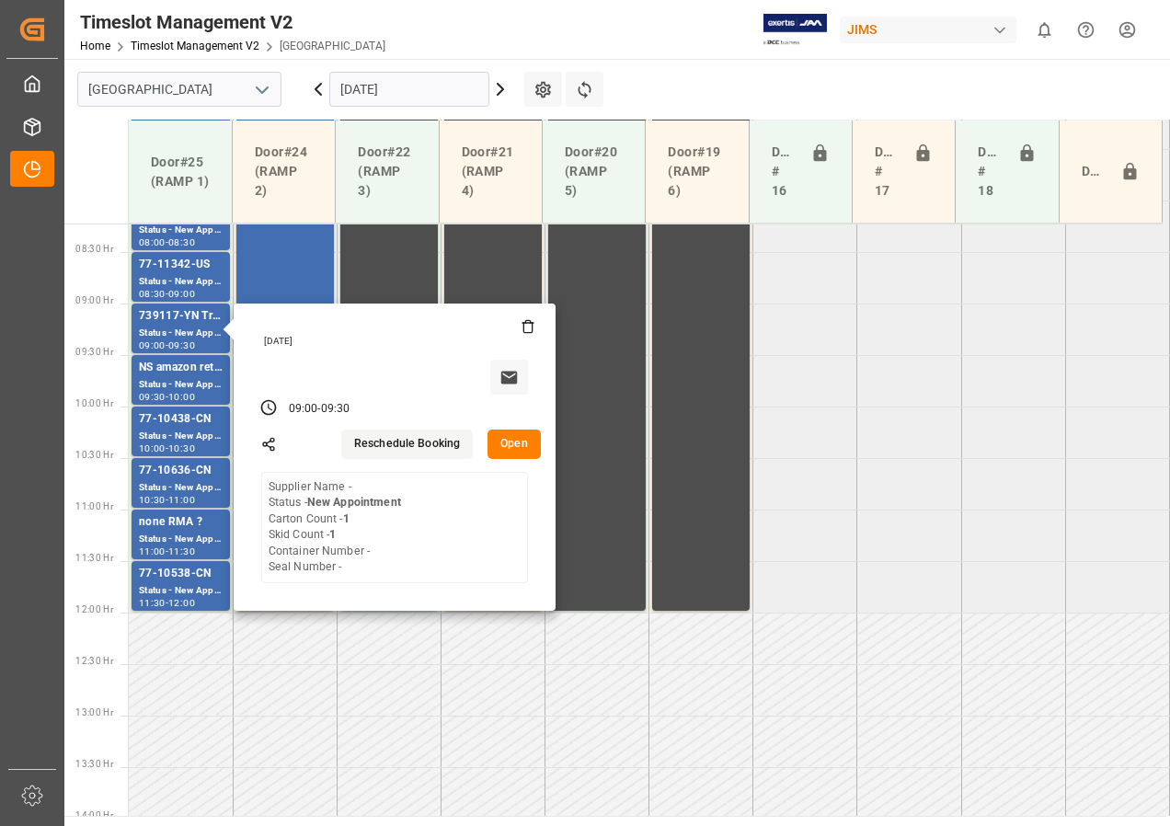
scroll to position [755, 0]
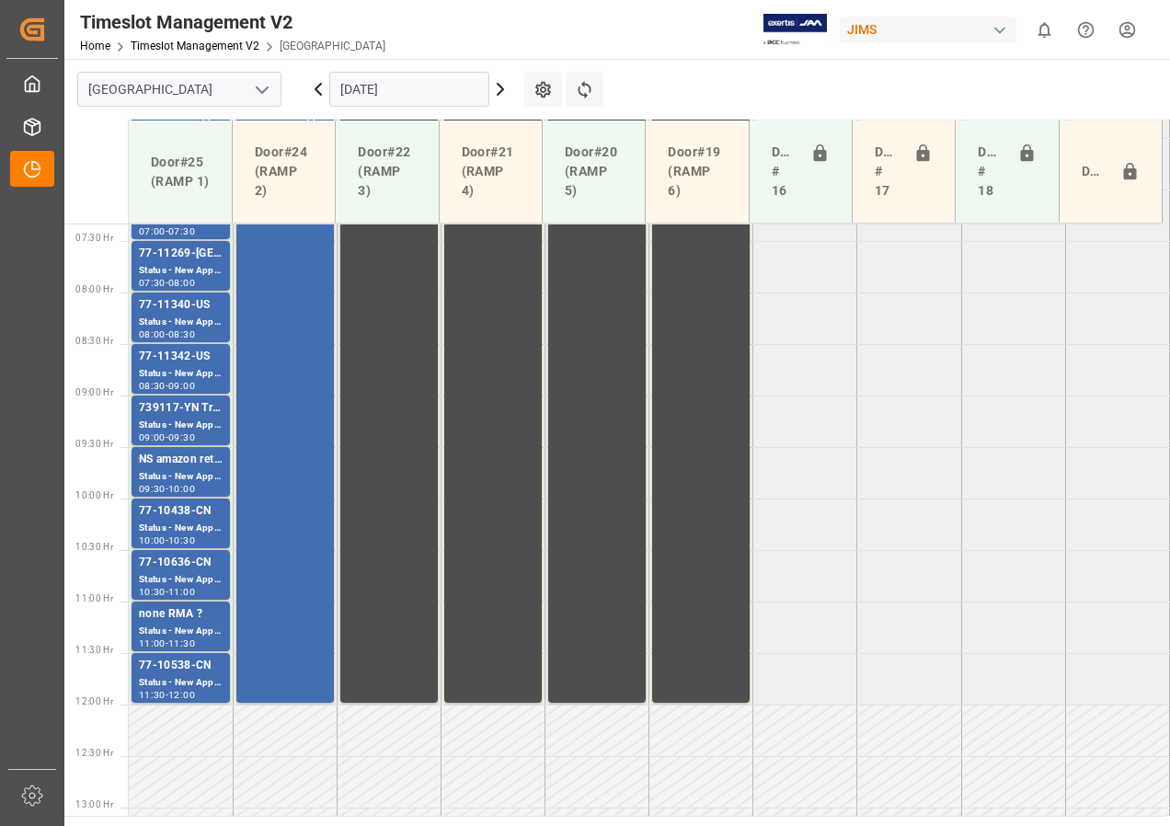
click at [181, 364] on div "77-11342-US" at bounding box center [181, 357] width 84 height 18
click at [185, 311] on div "77-11340-US" at bounding box center [181, 305] width 84 height 18
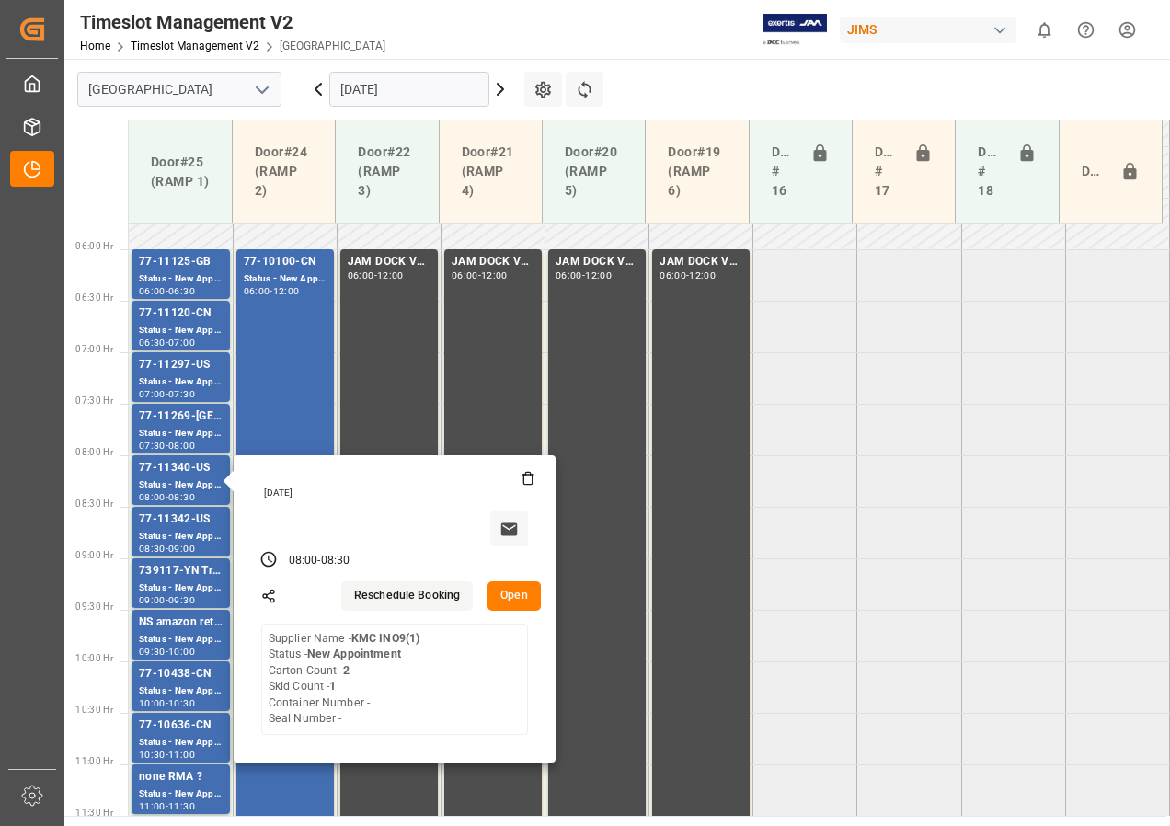
scroll to position [571, 0]
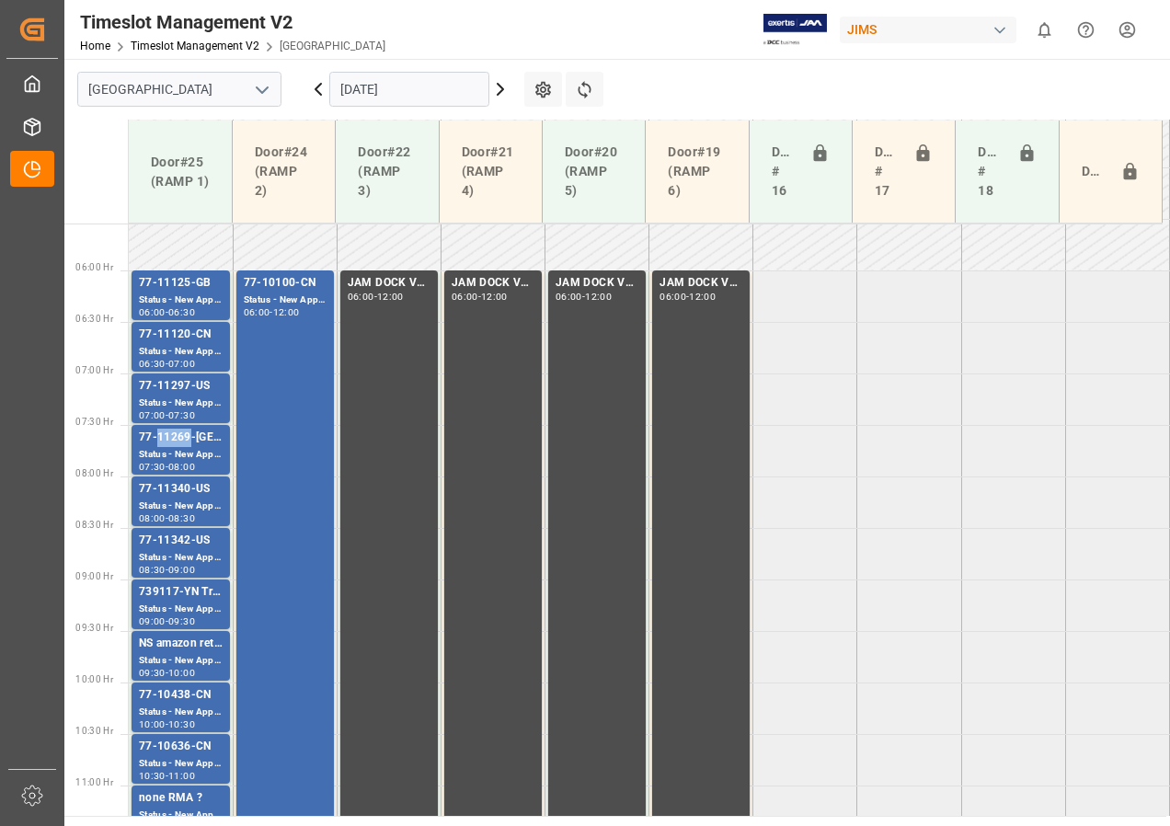
click at [174, 440] on div "77-11269-[GEOGRAPHIC_DATA]" at bounding box center [181, 438] width 84 height 18
click at [169, 398] on div "Status - New Appointment" at bounding box center [181, 404] width 84 height 16
click at [186, 352] on div "Status - New Appointment" at bounding box center [181, 352] width 84 height 16
click at [194, 299] on div "Status - New Appointment" at bounding box center [181, 301] width 84 height 16
click at [198, 608] on div "Status - New Appointment" at bounding box center [181, 610] width 84 height 16
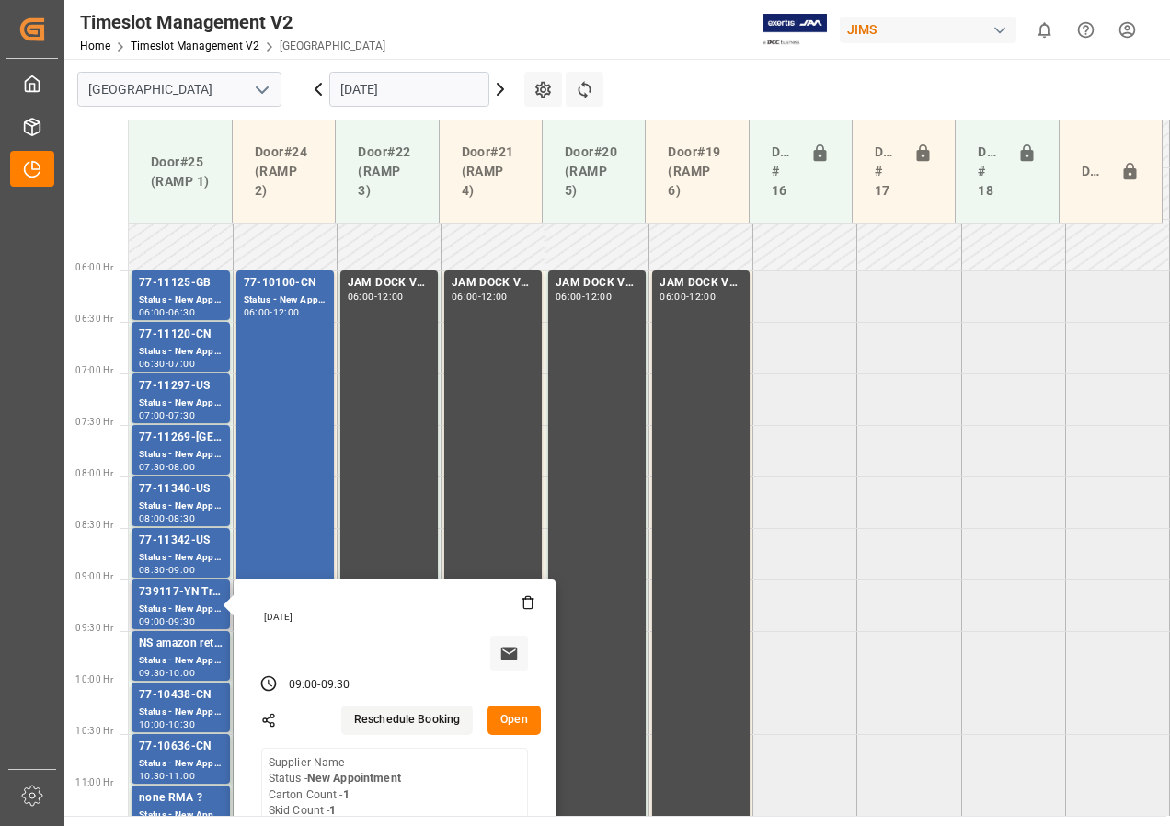
click at [524, 719] on button "Open" at bounding box center [514, 720] width 53 height 29
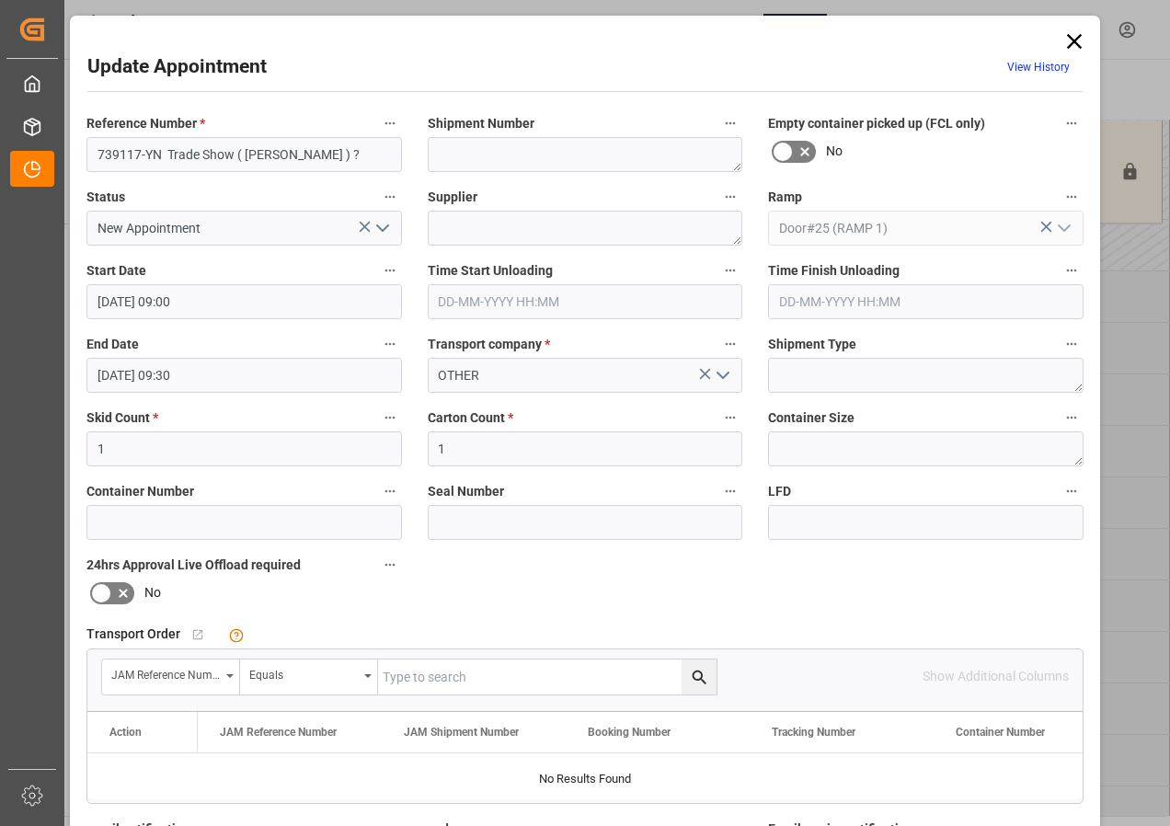
click at [1073, 40] on icon at bounding box center [1074, 41] width 15 height 15
